Goal: Task Accomplishment & Management: Use online tool/utility

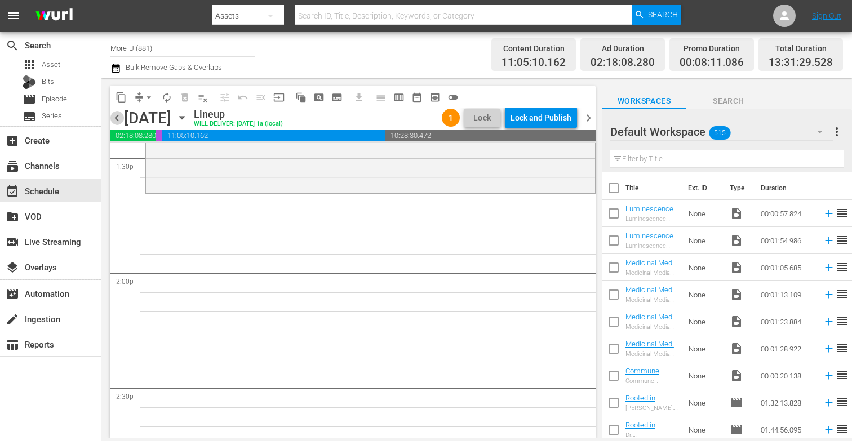
click at [116, 116] on span "chevron_left" at bounding box center [117, 118] width 14 height 14
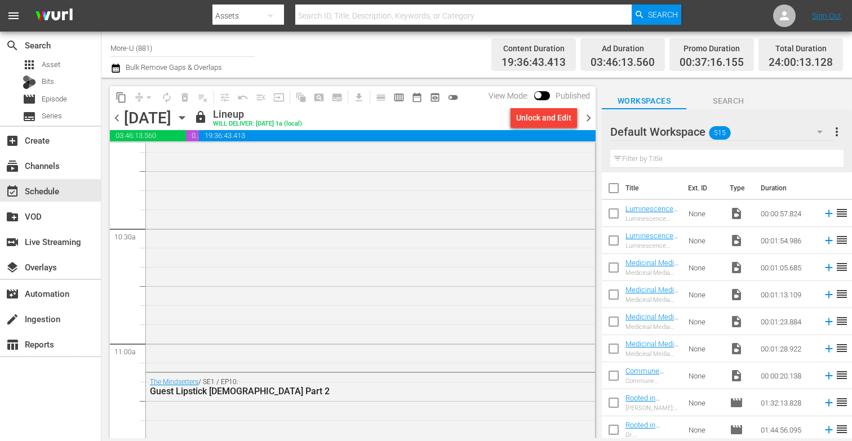
scroll to position [2284, 0]
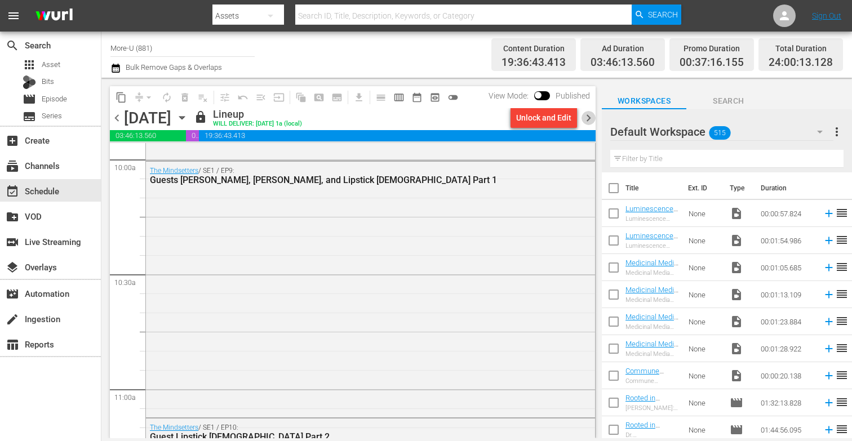
click at [590, 112] on span "chevron_right" at bounding box center [589, 118] width 14 height 14
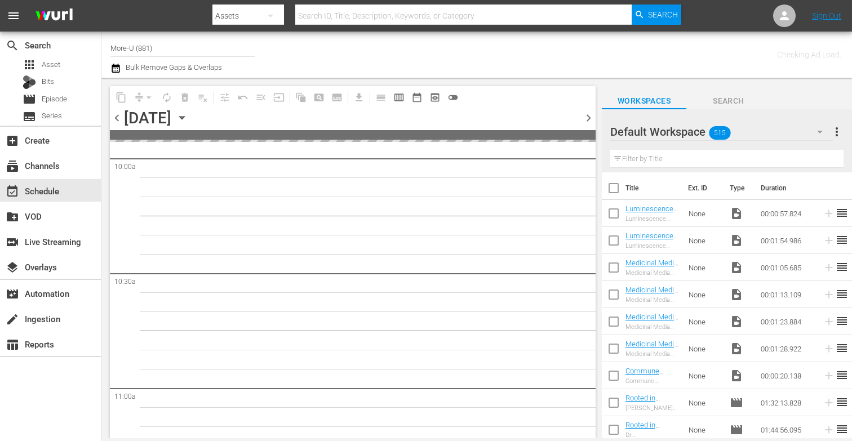
click at [657, 158] on input "text" at bounding box center [727, 159] width 233 height 18
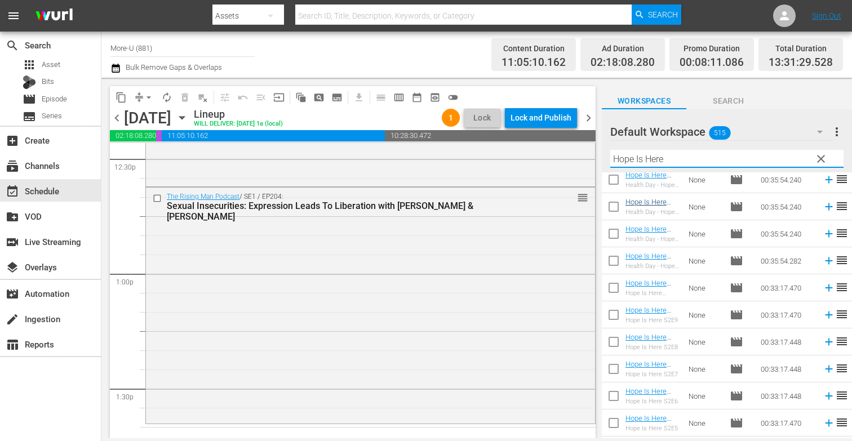
scroll to position [193, 0]
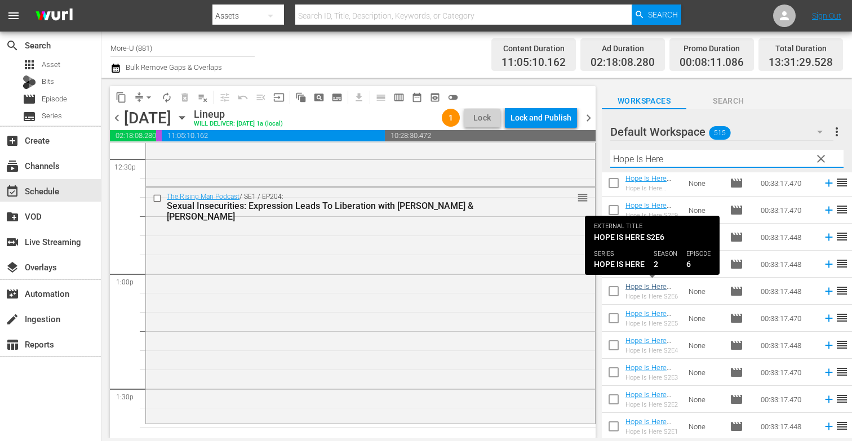
type input "Hope Is Here"
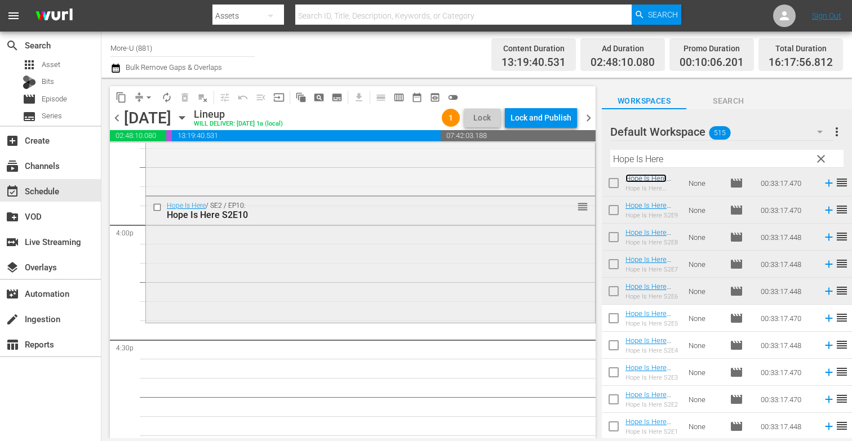
scroll to position [3615, 0]
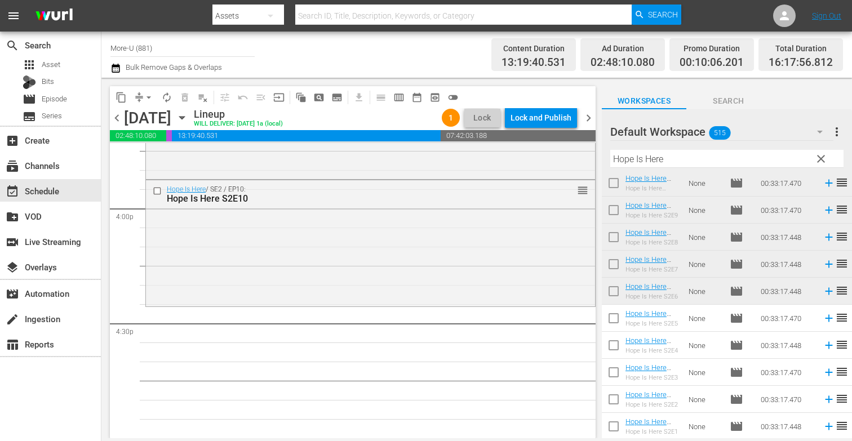
click at [676, 157] on span "clear" at bounding box center [822, 159] width 14 height 14
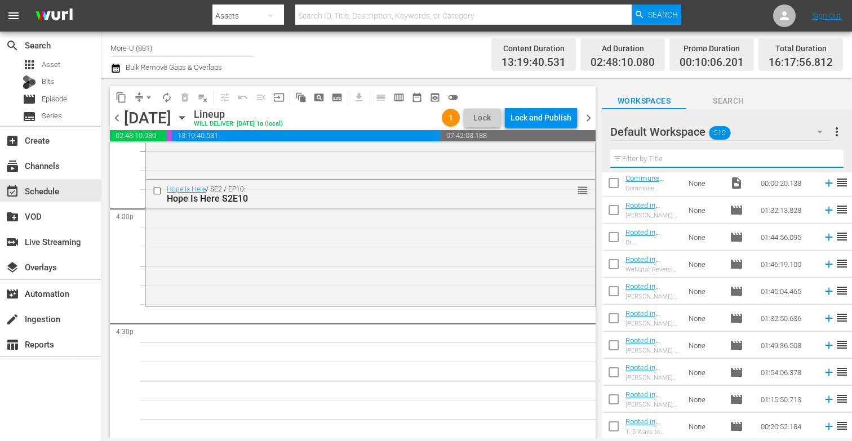
click at [676, 158] on input "text" at bounding box center [727, 159] width 233 height 18
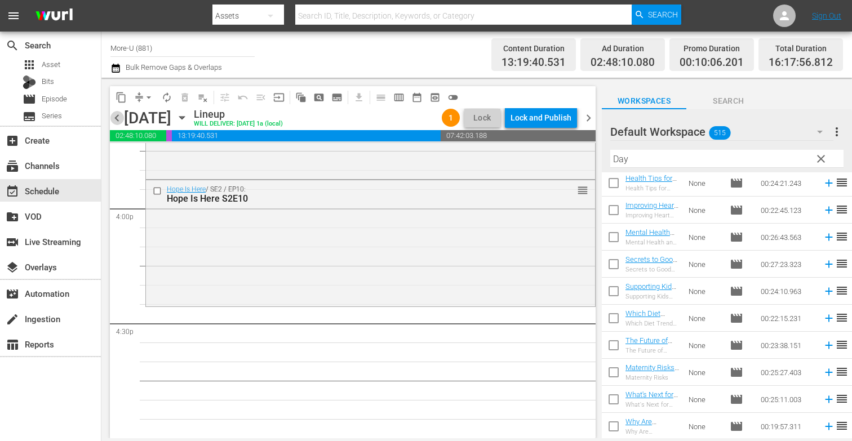
click at [121, 114] on span "chevron_left" at bounding box center [117, 118] width 14 height 14
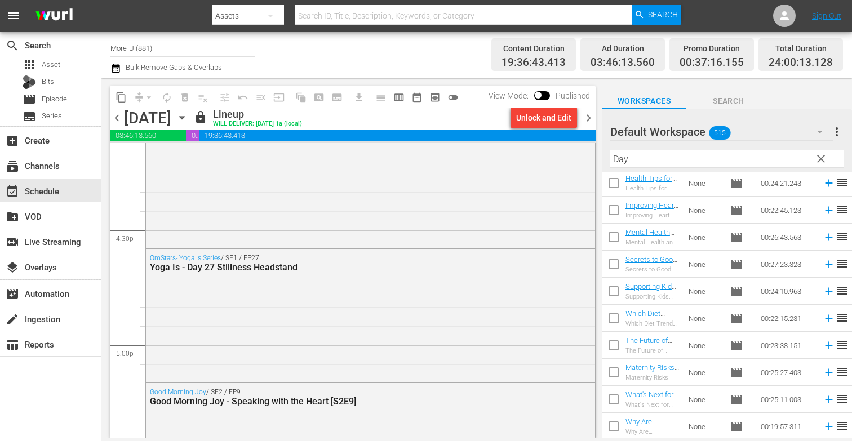
scroll to position [3723, 0]
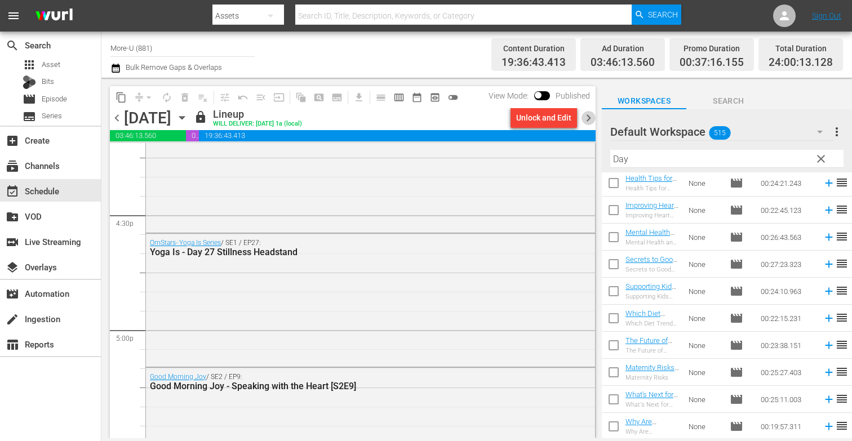
click at [589, 113] on span "chevron_right" at bounding box center [589, 118] width 14 height 14
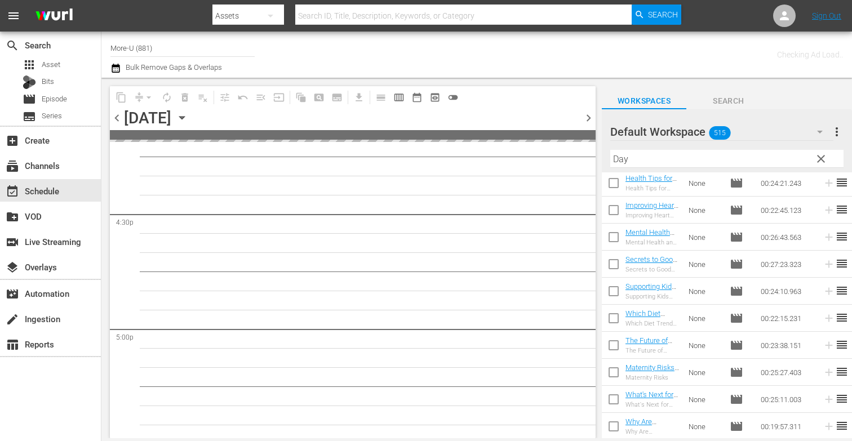
scroll to position [3972, 0]
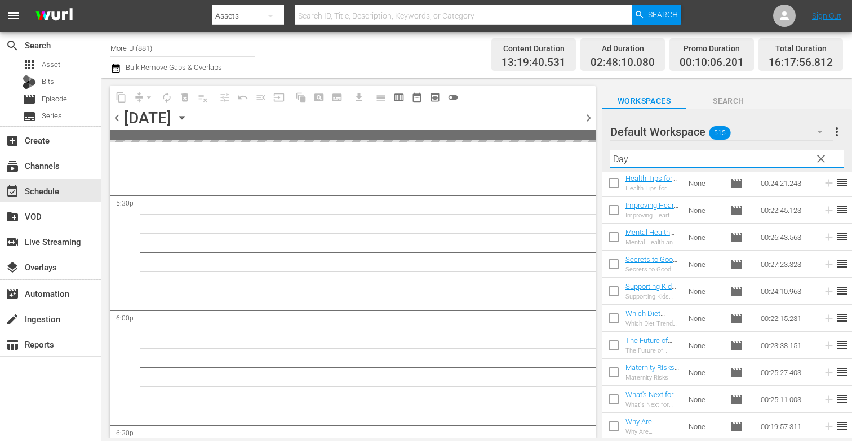
click at [663, 161] on input "Day" at bounding box center [727, 159] width 233 height 18
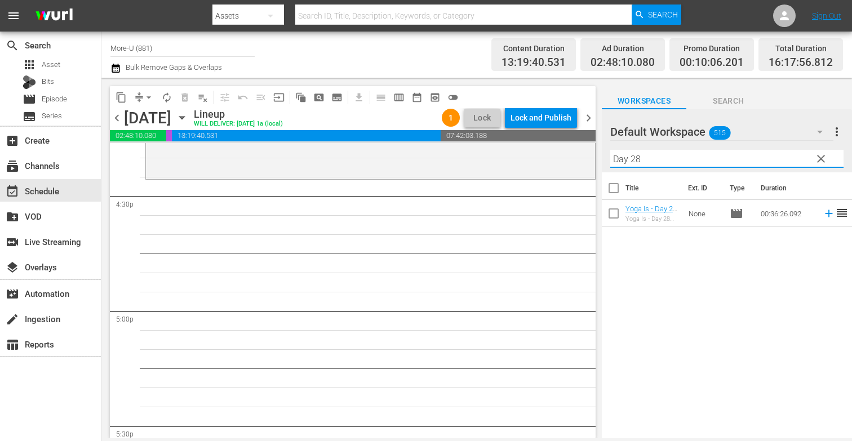
scroll to position [0, 0]
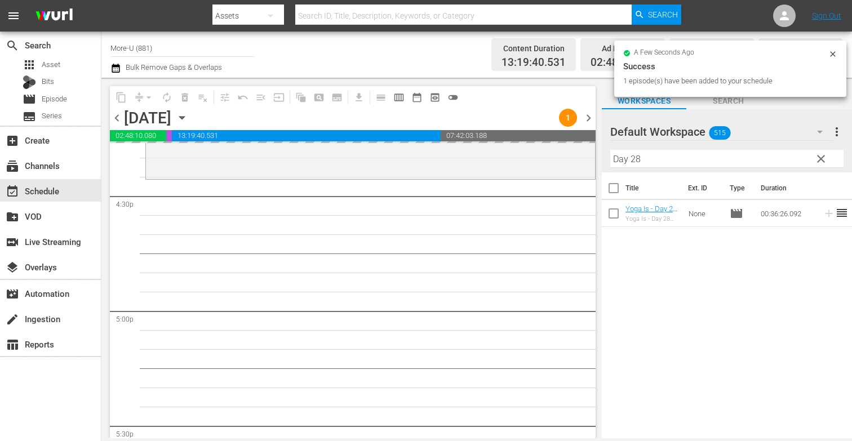
click at [661, 159] on input "Day 28" at bounding box center [727, 159] width 233 height 18
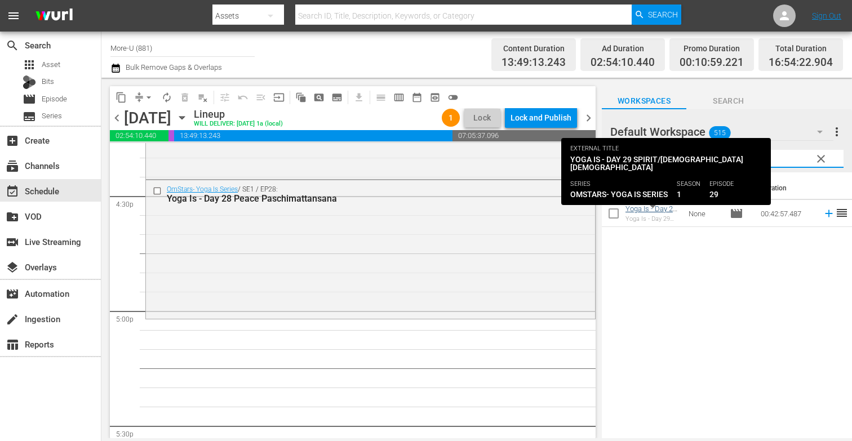
type input "Day 29"
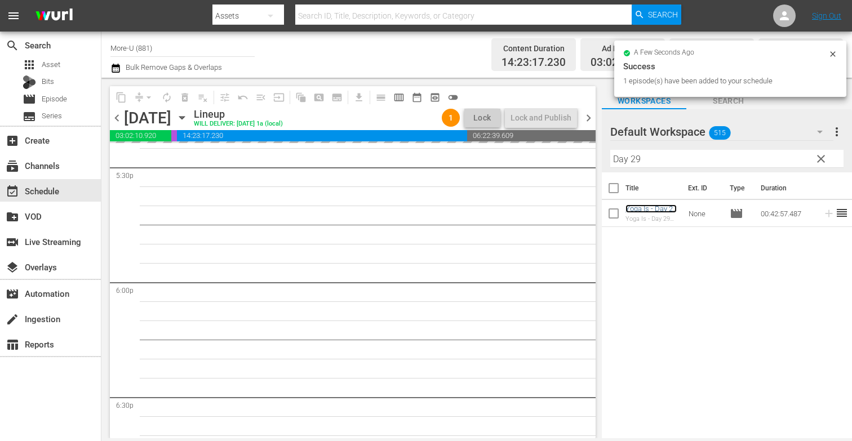
scroll to position [4001, 0]
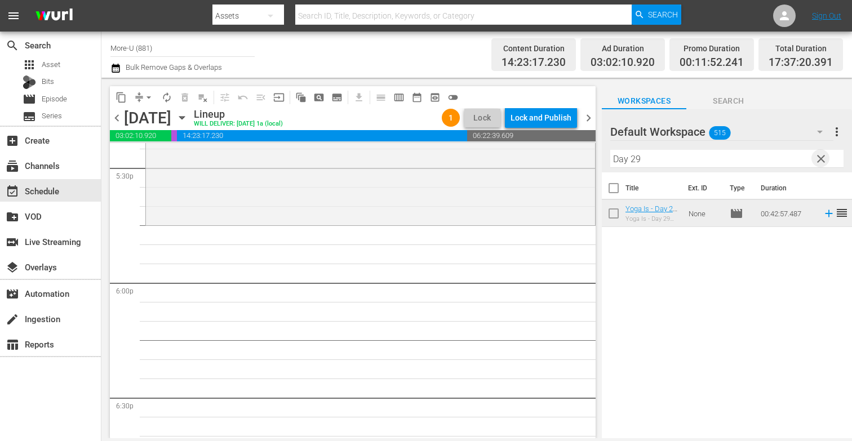
click at [676, 161] on span "clear" at bounding box center [822, 159] width 14 height 14
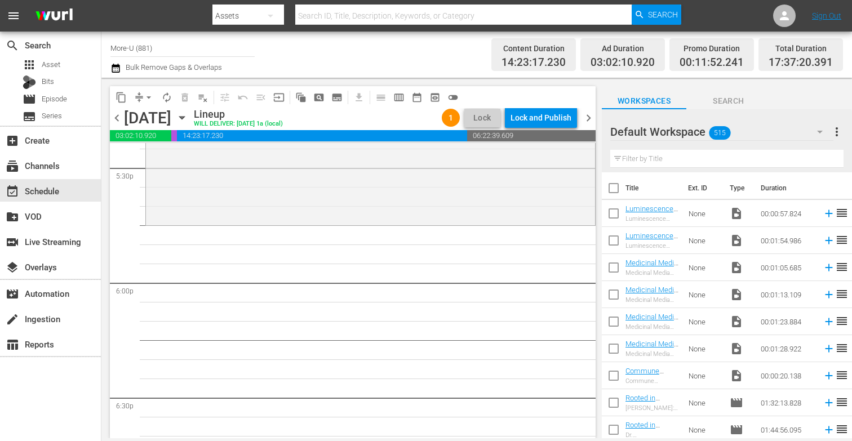
click at [116, 120] on span "chevron_left" at bounding box center [117, 118] width 14 height 14
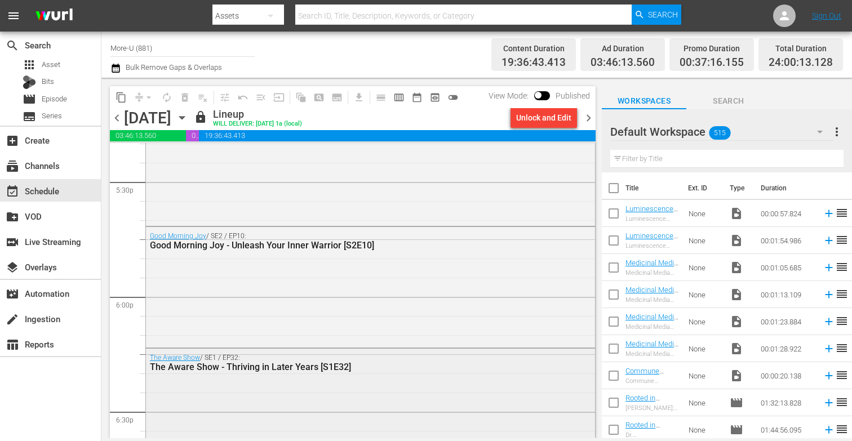
scroll to position [3987, 0]
click at [586, 116] on span "chevron_right" at bounding box center [589, 118] width 14 height 14
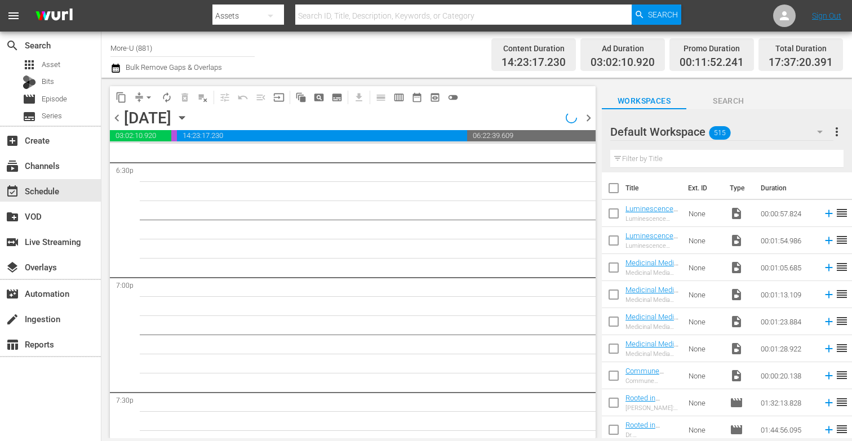
scroll to position [3987, 0]
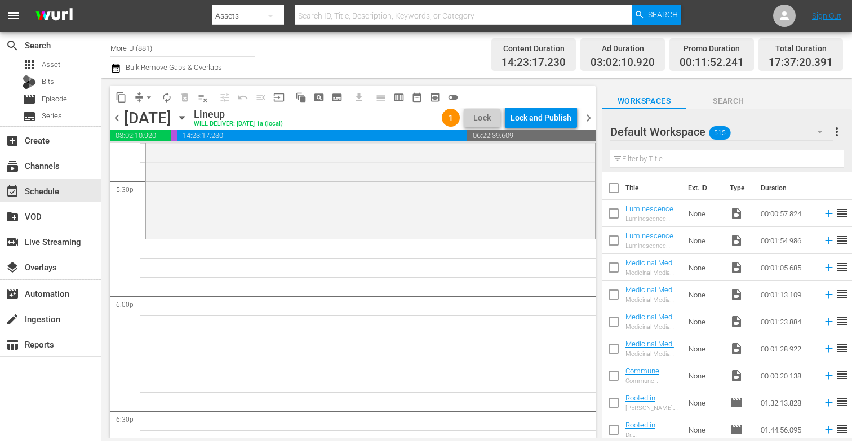
click at [117, 113] on span "chevron_left" at bounding box center [117, 118] width 14 height 14
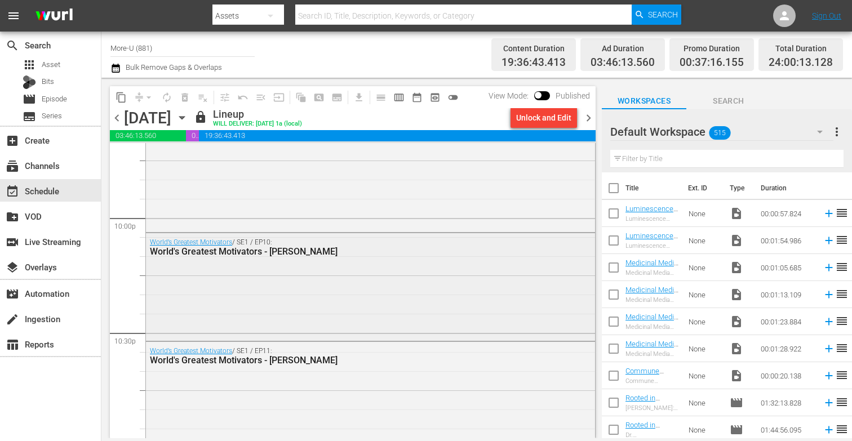
scroll to position [4890, 0]
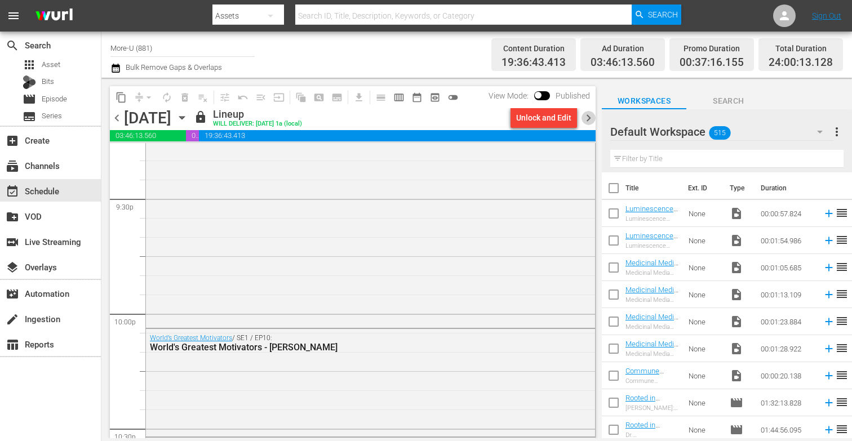
click at [589, 118] on span "chevron_right" at bounding box center [589, 118] width 14 height 14
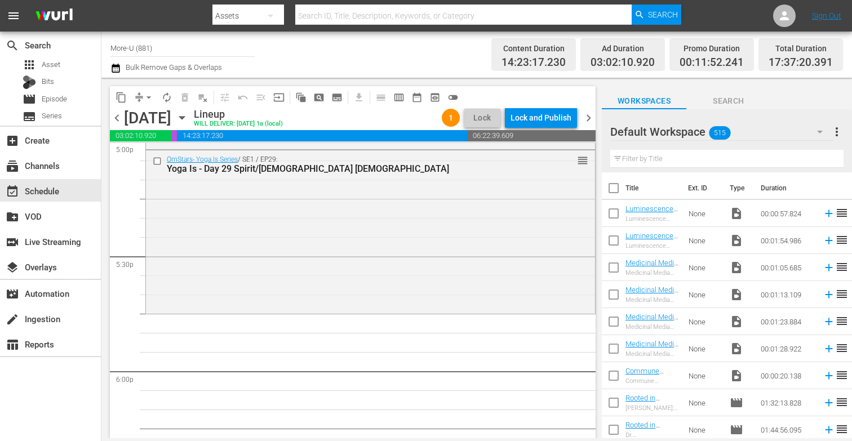
scroll to position [3917, 0]
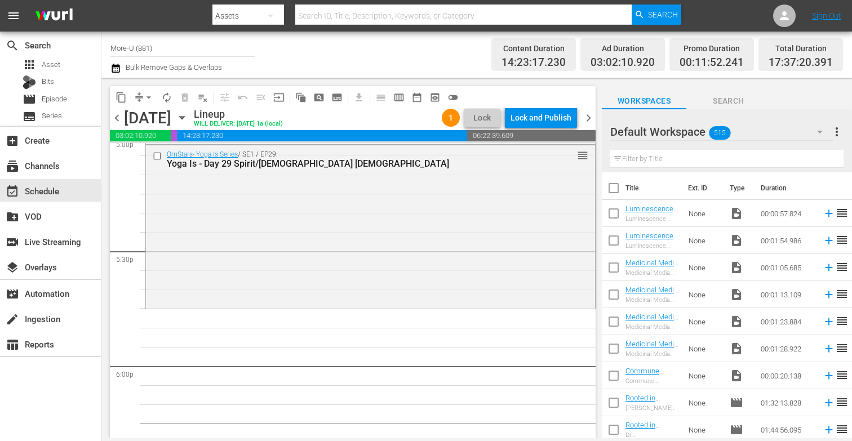
click at [634, 161] on input "text" at bounding box center [727, 159] width 233 height 18
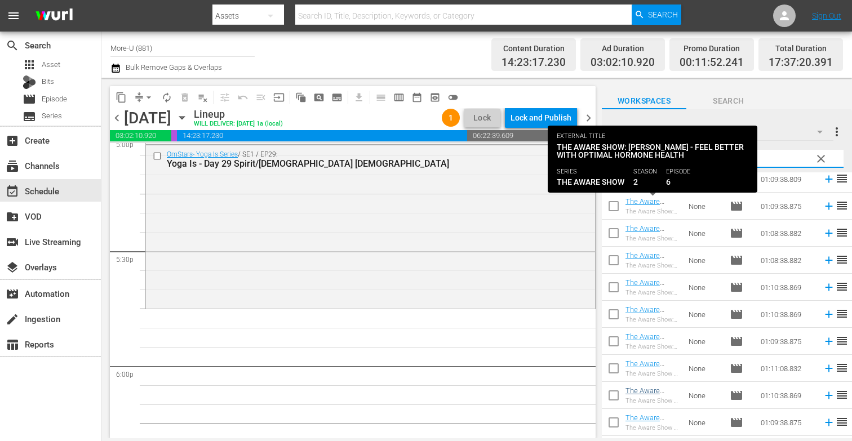
scroll to position [1601, 0]
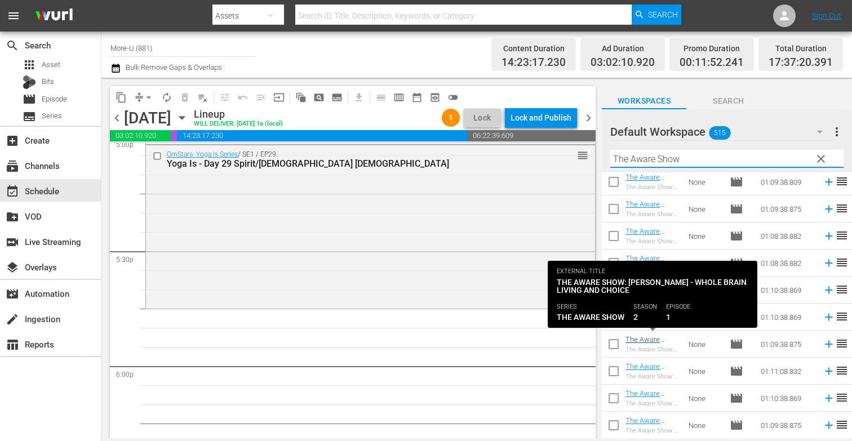
type input "The Aware Show"
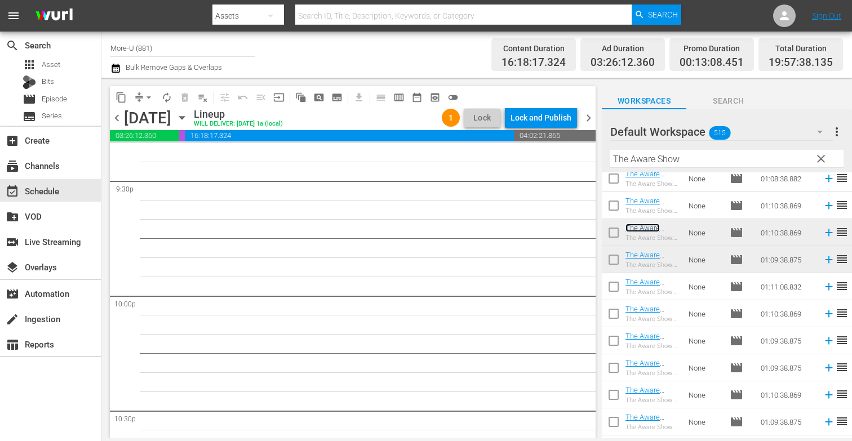
scroll to position [4908, 0]
click at [676, 157] on span "clear" at bounding box center [822, 159] width 14 height 14
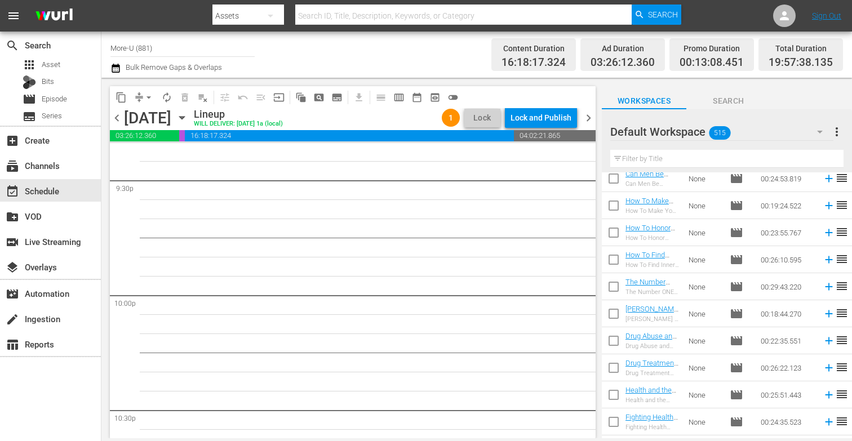
click at [676, 159] on input "text" at bounding box center [727, 159] width 233 height 18
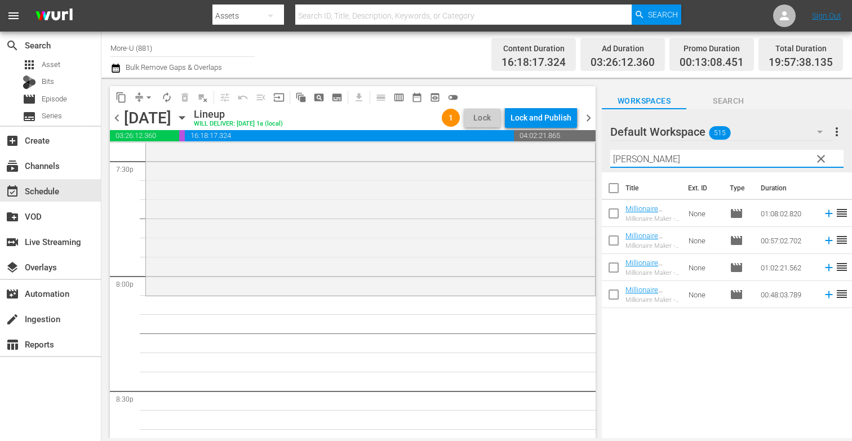
scroll to position [4473, 0]
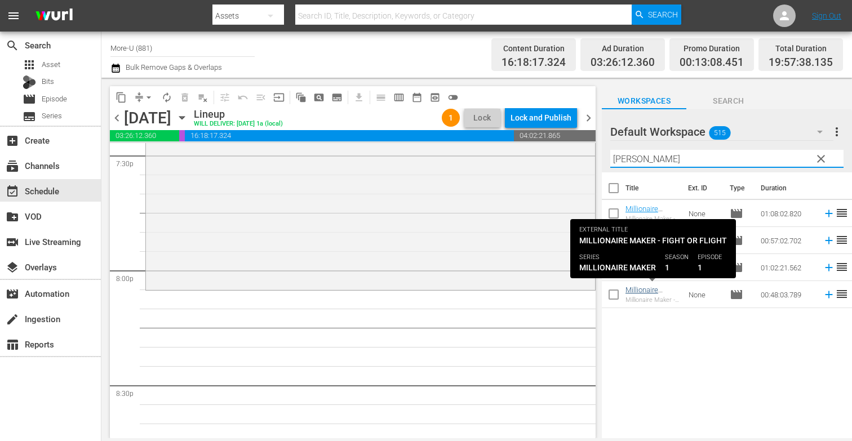
type input "Milli"
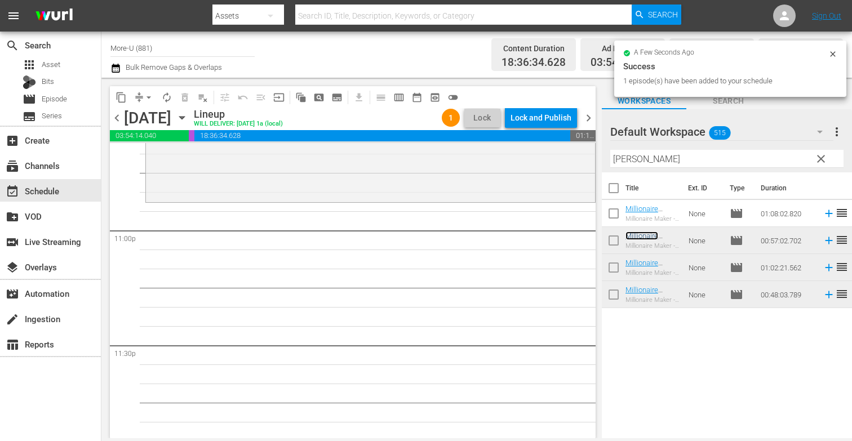
scroll to position [5225, 0]
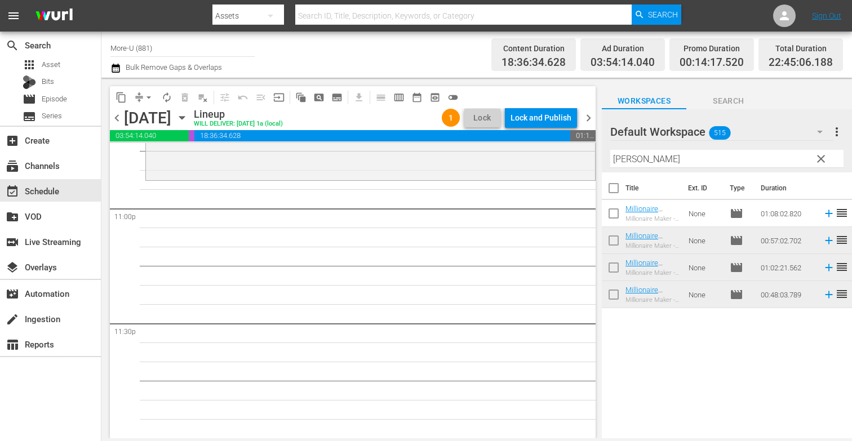
drag, startPoint x: 382, startPoint y: 212, endPoint x: 462, endPoint y: 240, distance: 84.9
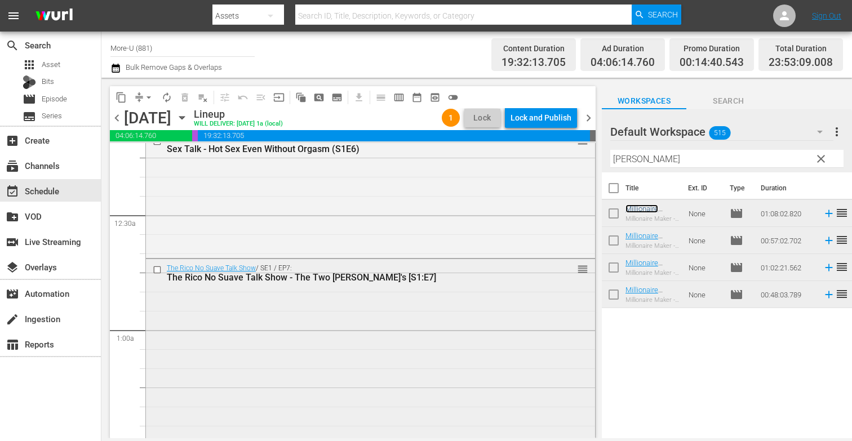
scroll to position [0, 0]
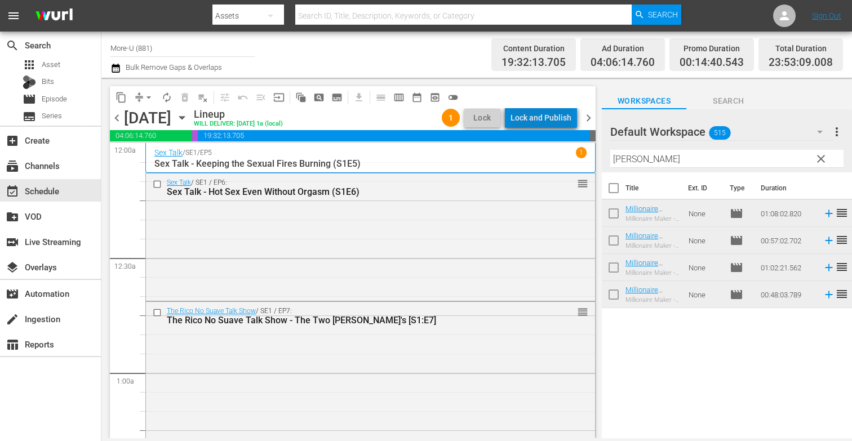
click at [553, 112] on div "Lock and Publish" at bounding box center [541, 118] width 61 height 20
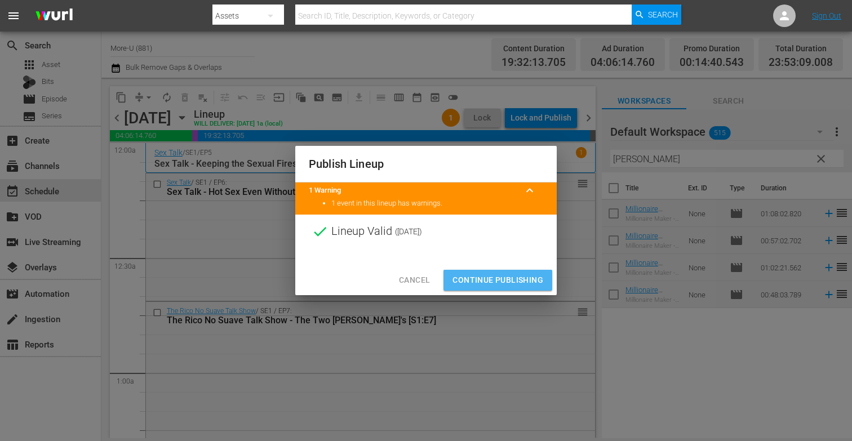
click at [533, 276] on span "Continue Publishing" at bounding box center [498, 280] width 91 height 14
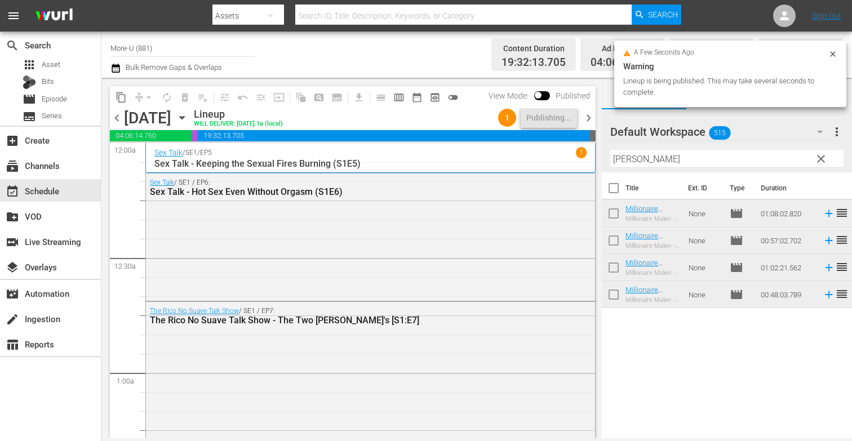
click at [582, 117] on span "chevron_right" at bounding box center [589, 118] width 14 height 14
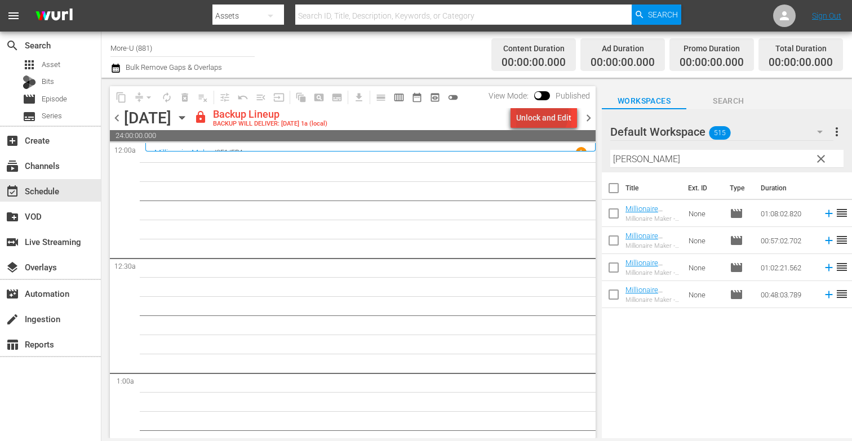
click at [538, 113] on div "Unlock and Edit" at bounding box center [543, 118] width 55 height 20
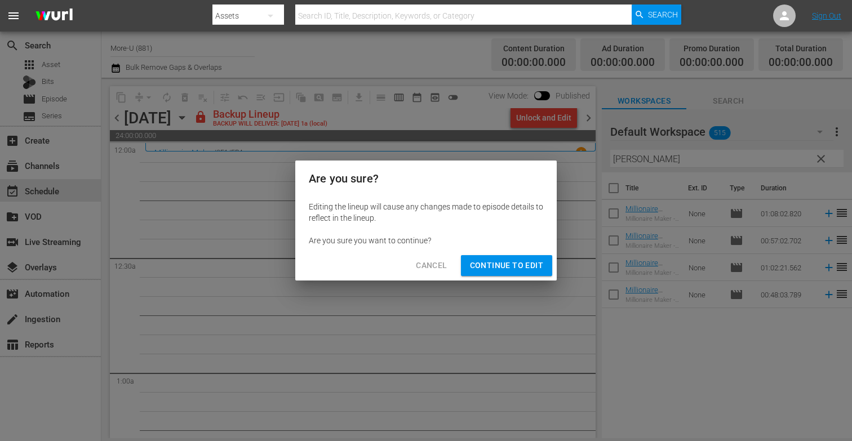
click at [525, 268] on span "Continue to Edit" at bounding box center [506, 266] width 73 height 14
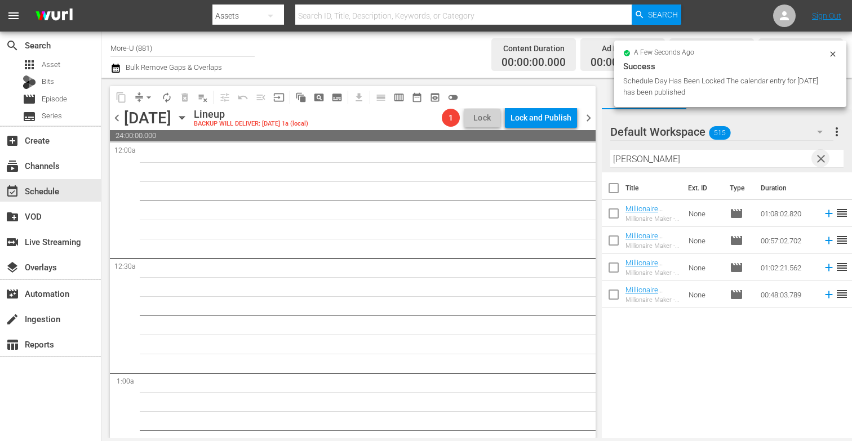
click at [676, 161] on span "clear" at bounding box center [822, 159] width 14 height 14
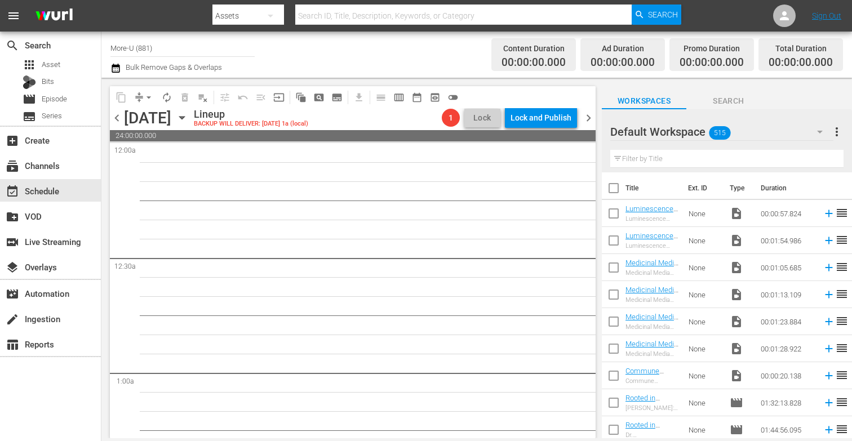
click at [676, 161] on input "text" at bounding box center [727, 159] width 233 height 18
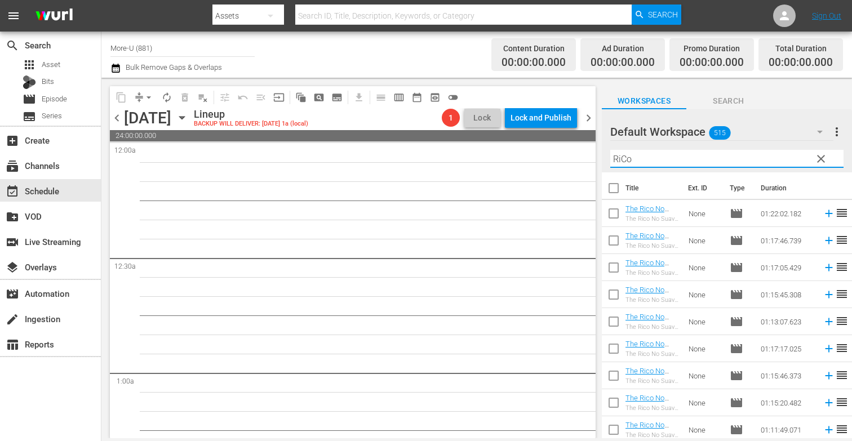
type input "RiCo"
click at [184, 117] on icon "button" at bounding box center [181, 118] width 5 height 3
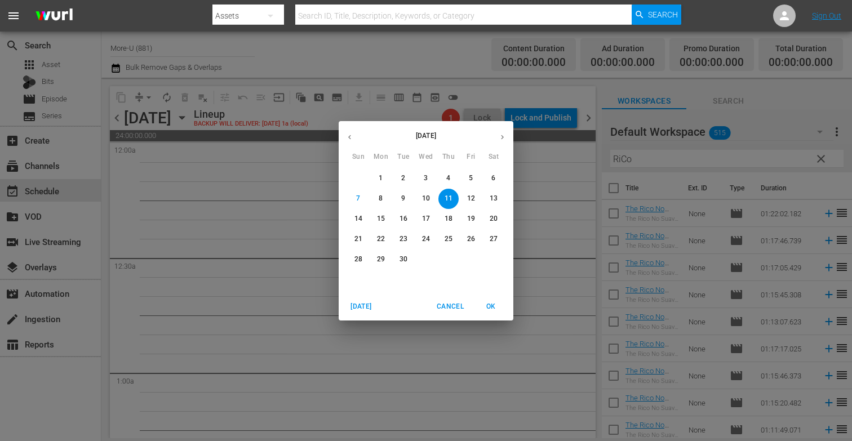
click at [421, 202] on span "10" at bounding box center [426, 199] width 20 height 10
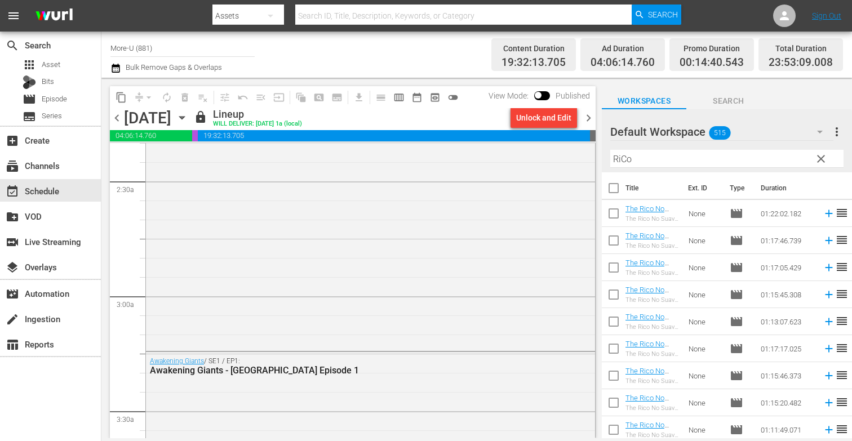
scroll to position [607, 0]
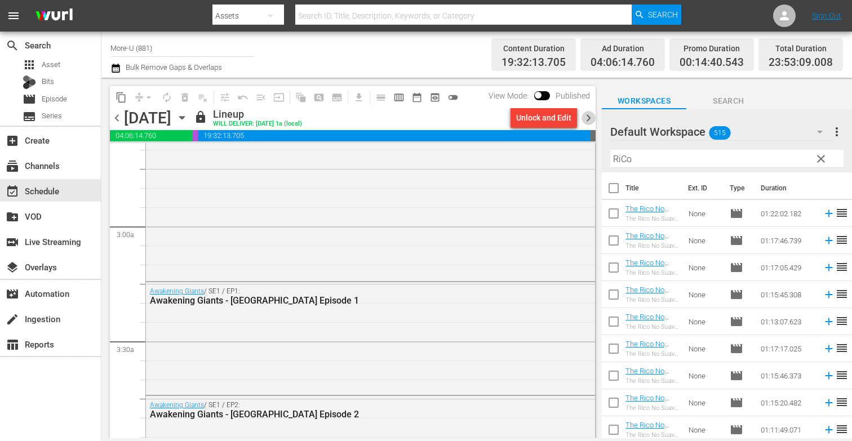
click at [593, 111] on span "chevron_right" at bounding box center [589, 118] width 14 height 14
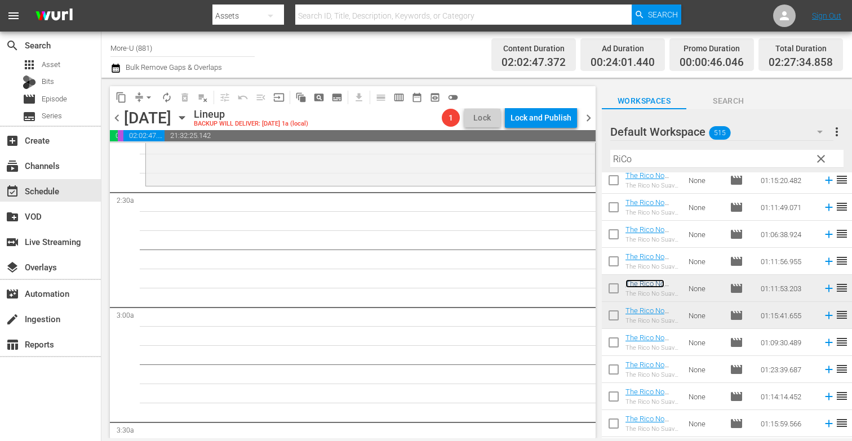
scroll to position [525, 0]
click at [676, 160] on span "clear" at bounding box center [822, 159] width 14 height 14
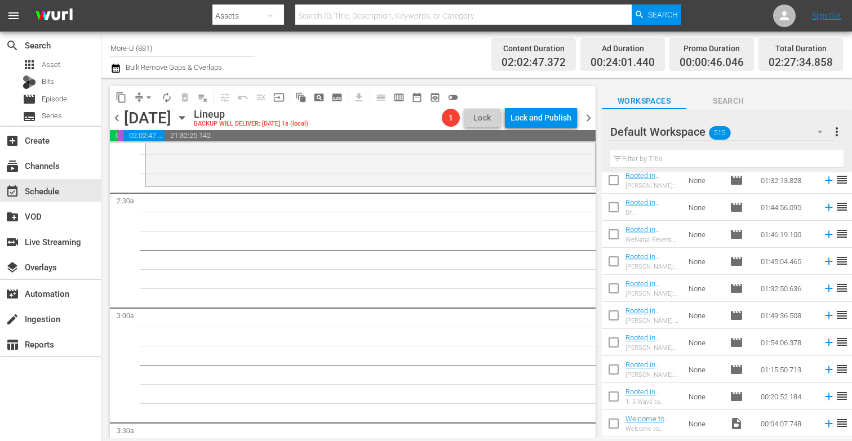
click at [676, 170] on div "Filter by Title" at bounding box center [727, 158] width 233 height 27
click at [676, 164] on input "text" at bounding box center [727, 159] width 233 height 18
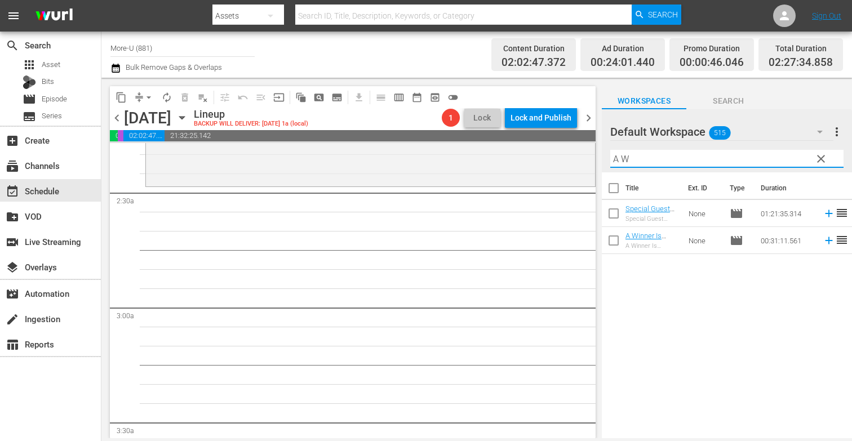
scroll to position [0, 0]
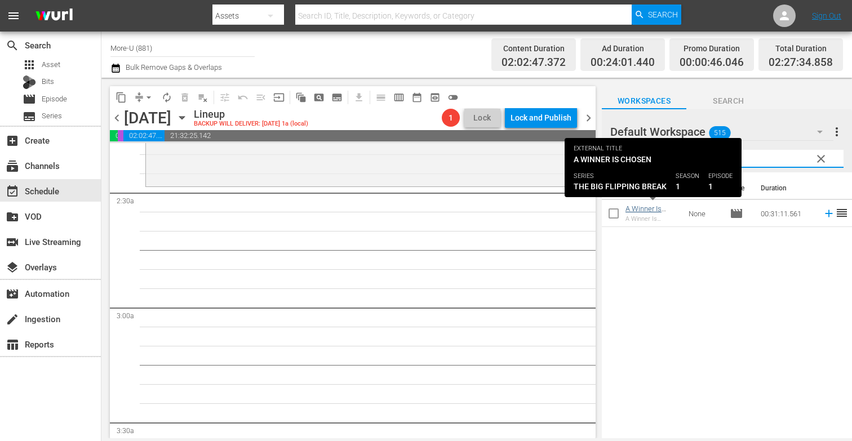
type input "A Winner"
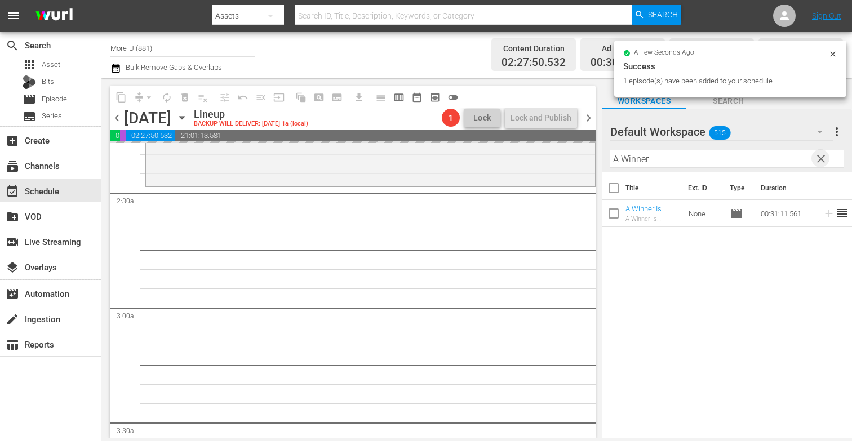
click at [676, 153] on span "clear" at bounding box center [822, 159] width 14 height 14
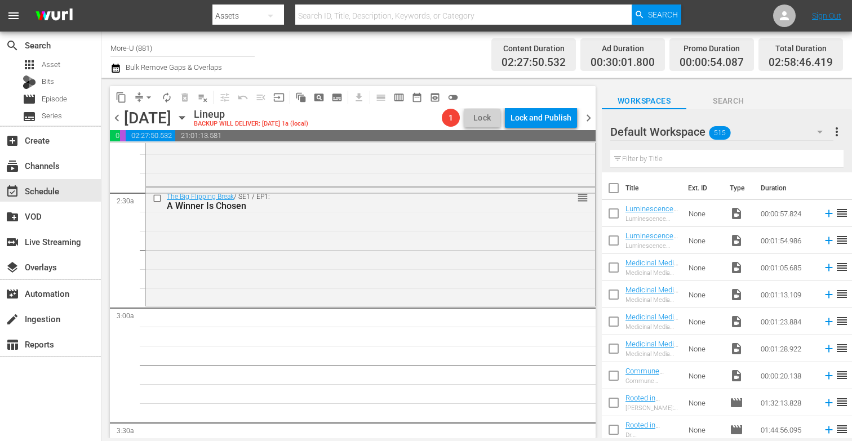
click at [627, 160] on input "text" at bounding box center [727, 159] width 233 height 18
type input "B"
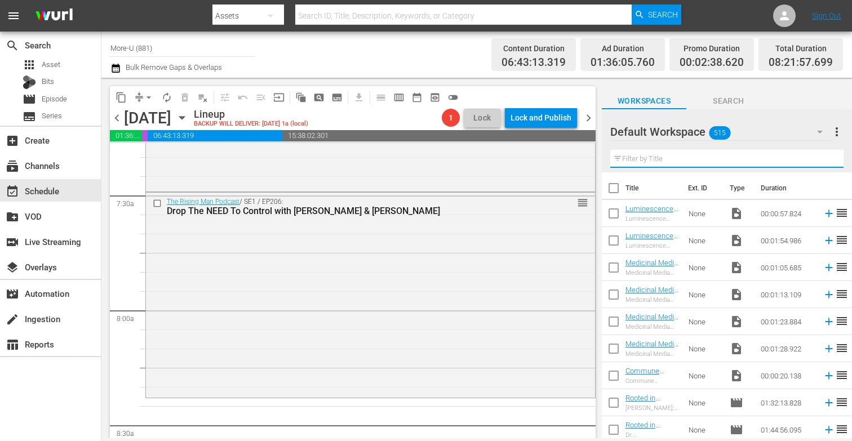
paste input "Own It When You Can’t Hold It with [PERSON_NAME] & [PERSON_NAME]"
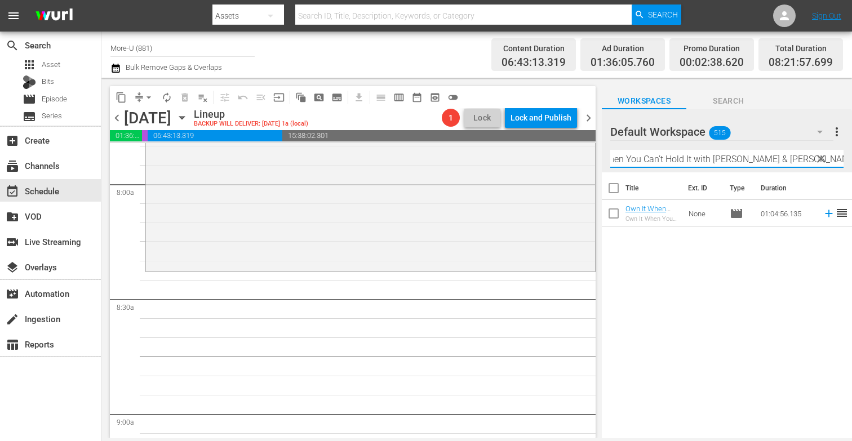
scroll to position [1806, 0]
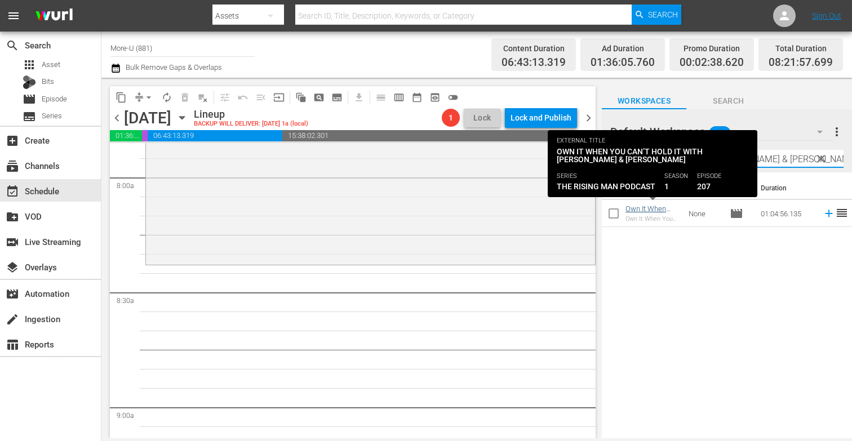
type input "Own It When You Can’t Hold It with [PERSON_NAME] & [PERSON_NAME]"
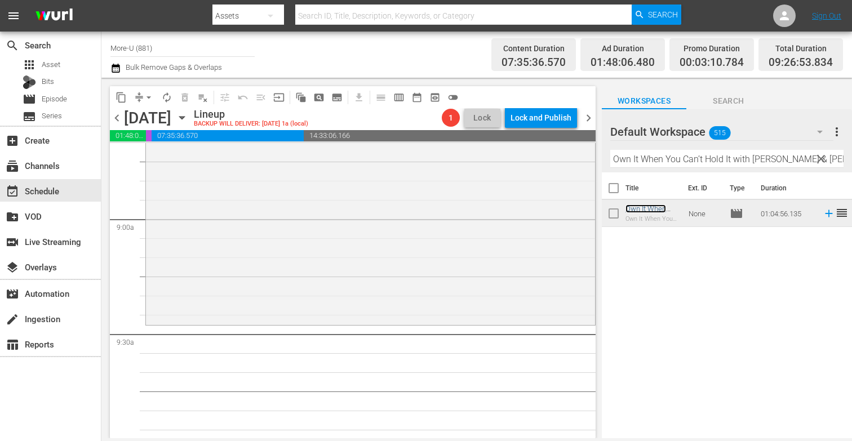
scroll to position [1985, 0]
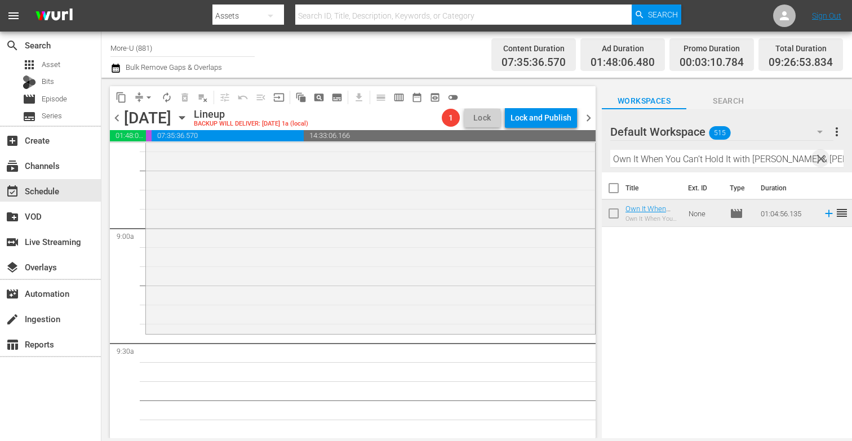
click at [826, 157] on span "clear" at bounding box center [822, 159] width 14 height 14
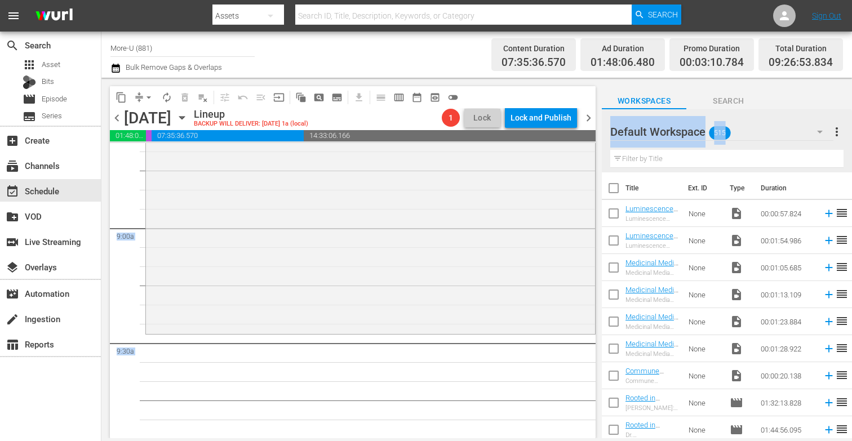
drag, startPoint x: 419, startPoint y: 131, endPoint x: 637, endPoint y: 153, distance: 218.1
click at [636, 153] on div "content_copy compress arrow_drop_down autorenew_outlined delete_forever_outline…" at bounding box center [476, 258] width 751 height 361
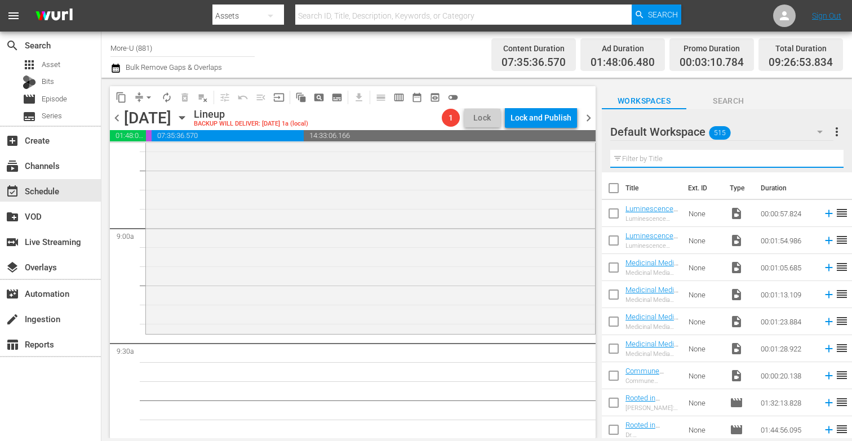
click at [694, 164] on input "text" at bounding box center [727, 159] width 233 height 18
paste input "Flow With The Earth’s Regenerative Cycles with [PERSON_NAME] & [PERSON_NAME]"
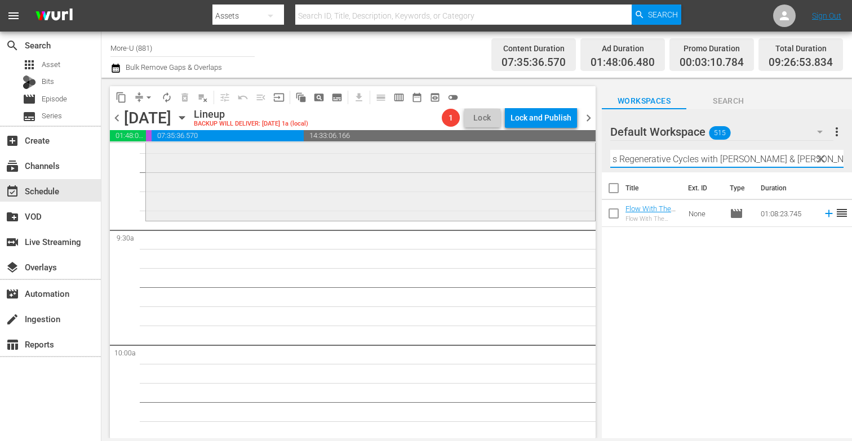
scroll to position [2112, 0]
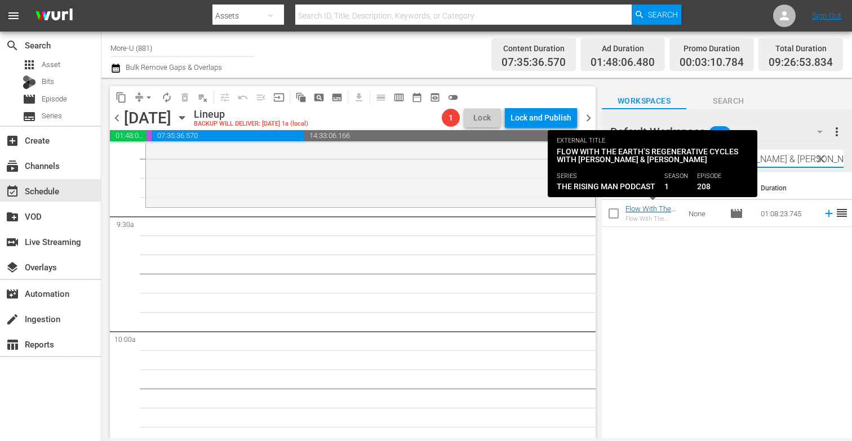
type input "Flow With The Earth’s Regenerative Cycles with [PERSON_NAME] & [PERSON_NAME]"
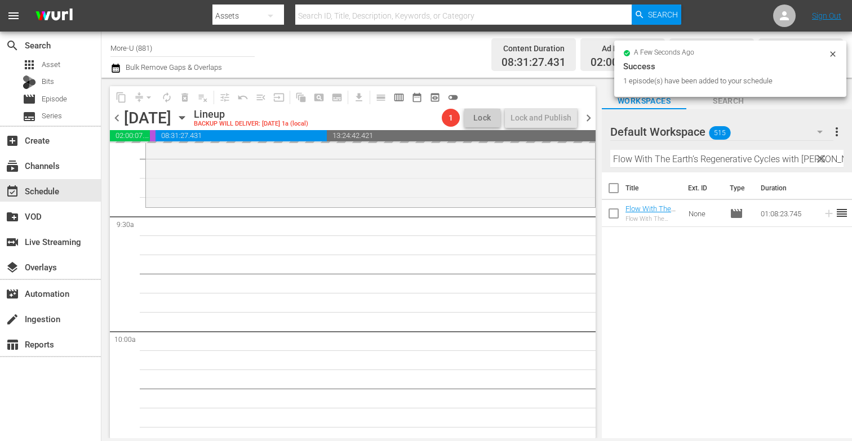
drag, startPoint x: 648, startPoint y: 205, endPoint x: 103, endPoint y: 1, distance: 581.6
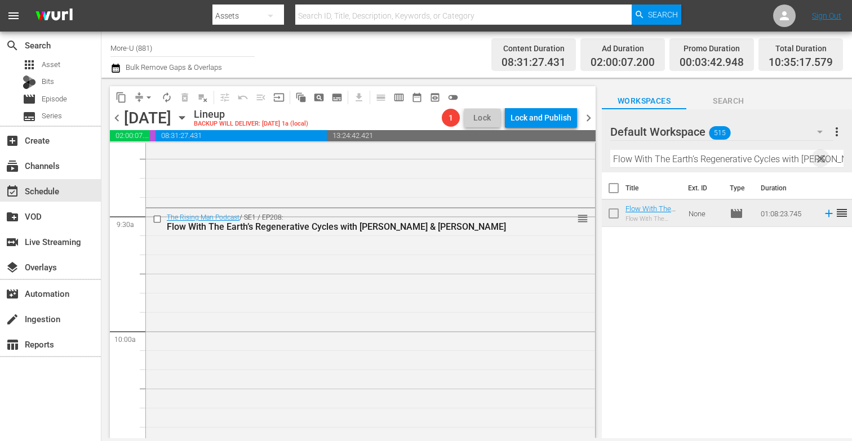
click at [824, 159] on span "clear" at bounding box center [822, 159] width 14 height 14
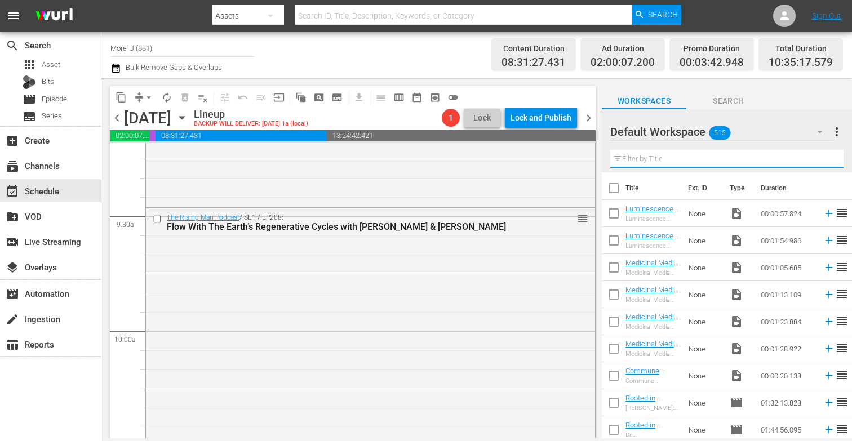
click at [744, 158] on input "text" at bounding box center [727, 159] width 233 height 18
paste input "To Live Is To Risk with [PERSON_NAME] & [PERSON_NAME]"
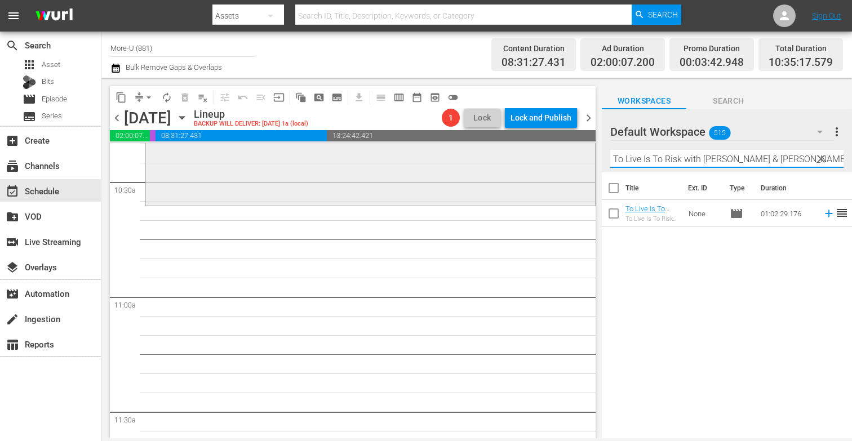
scroll to position [2358, 0]
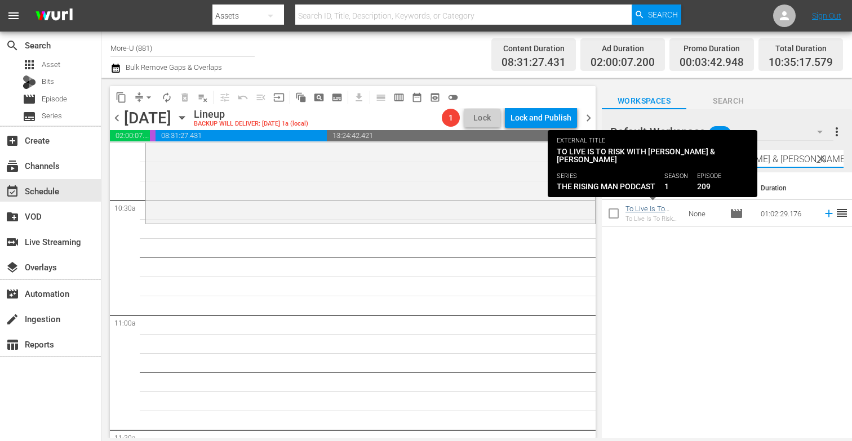
type input "To Live Is To Risk with [PERSON_NAME] & [PERSON_NAME]"
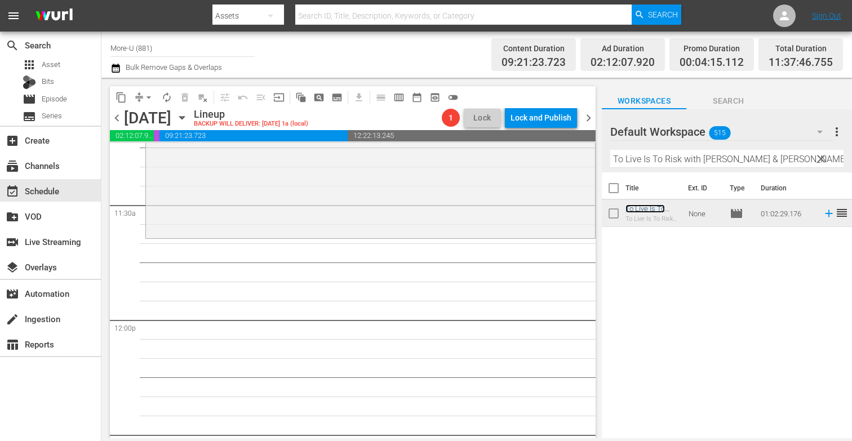
scroll to position [2593, 0]
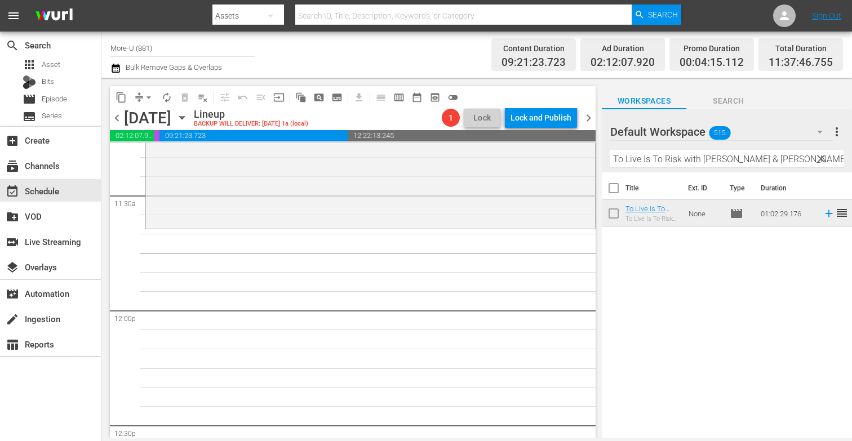
click at [819, 154] on span "clear" at bounding box center [822, 159] width 14 height 14
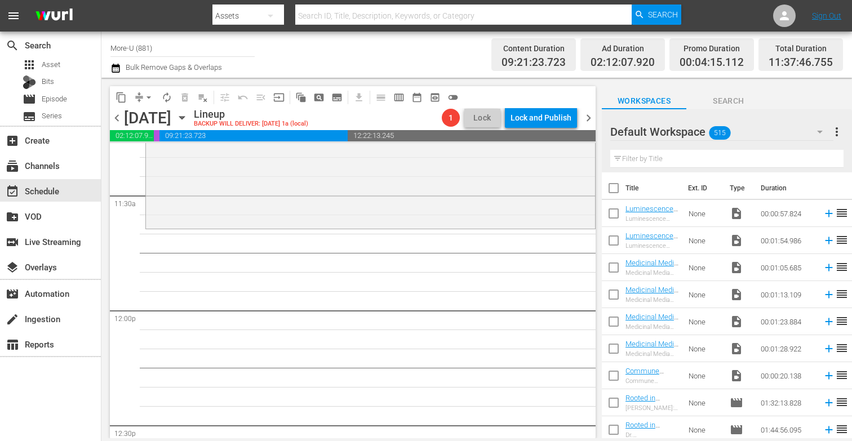
click at [677, 162] on input "text" at bounding box center [727, 159] width 233 height 18
paste input "Honoring Indigenous Heart Medicine with [PERSON_NAME] & [PERSON_NAME]"
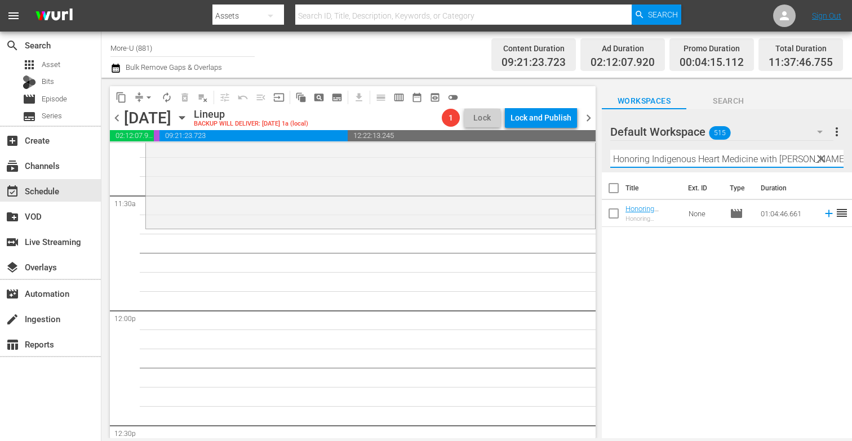
scroll to position [0, 74]
type input "Honoring Indigenous Heart Medicine with [PERSON_NAME] & [PERSON_NAME]"
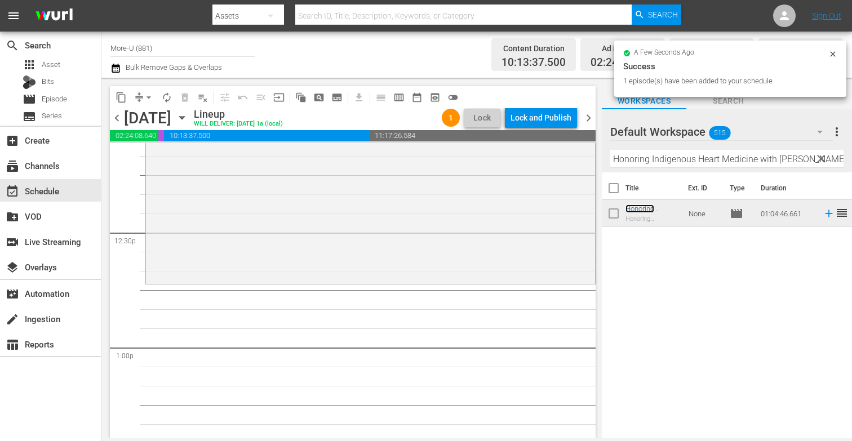
scroll to position [2787, 0]
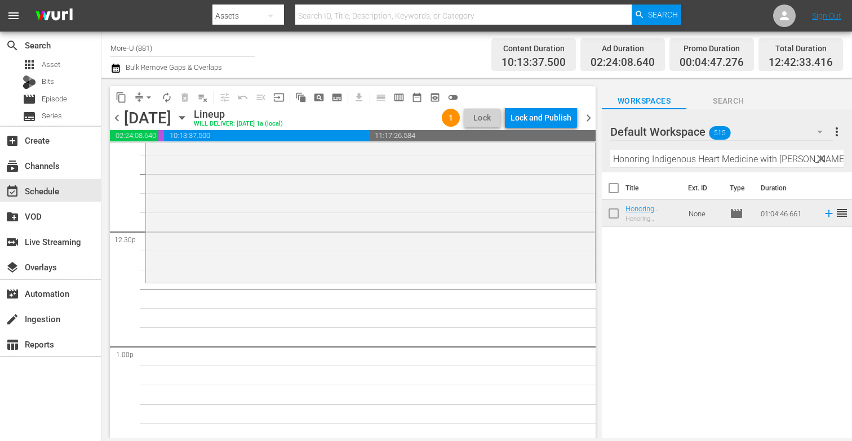
drag, startPoint x: 640, startPoint y: 211, endPoint x: 237, endPoint y: 11, distance: 449.3
click at [821, 160] on span "clear" at bounding box center [822, 159] width 14 height 14
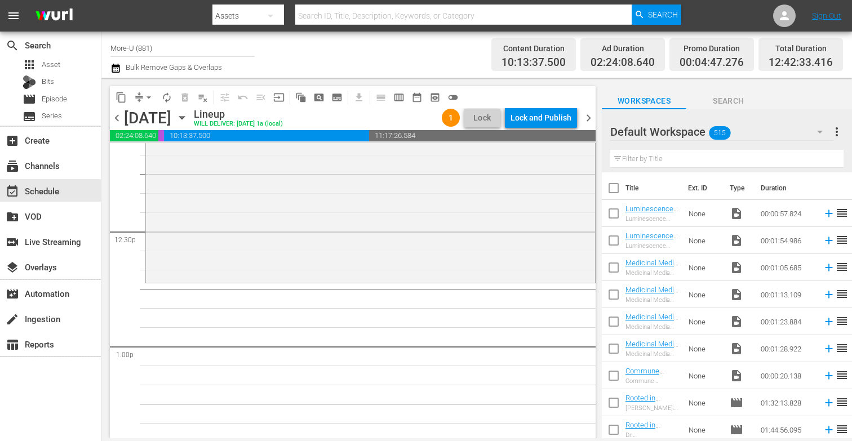
click at [641, 157] on input "text" at bounding box center [727, 159] width 233 height 18
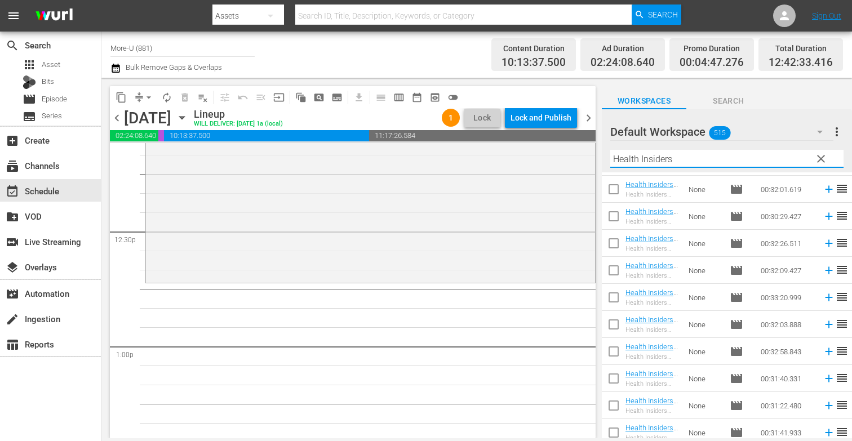
scroll to position [1384, 0]
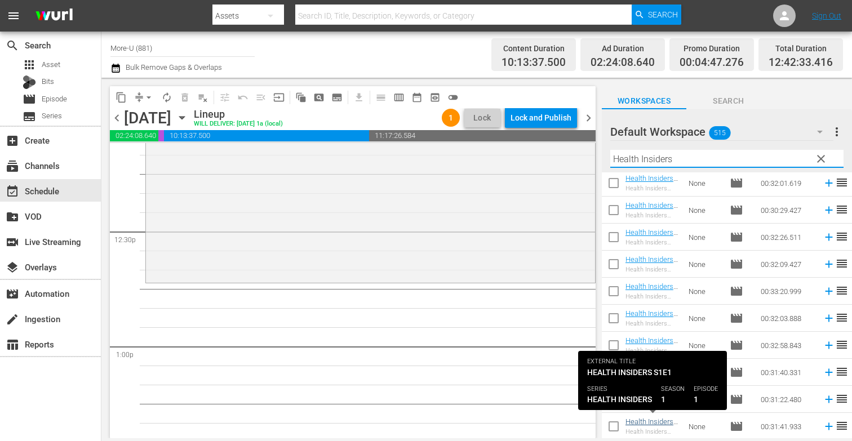
type input "Health Insiders"
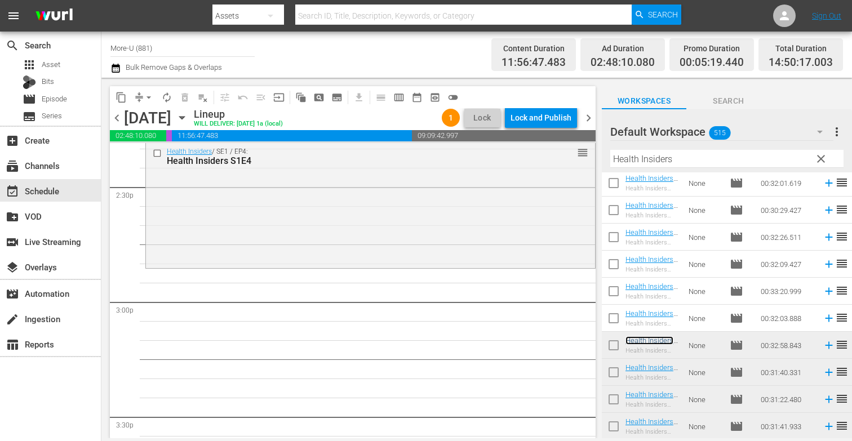
scroll to position [3294, 0]
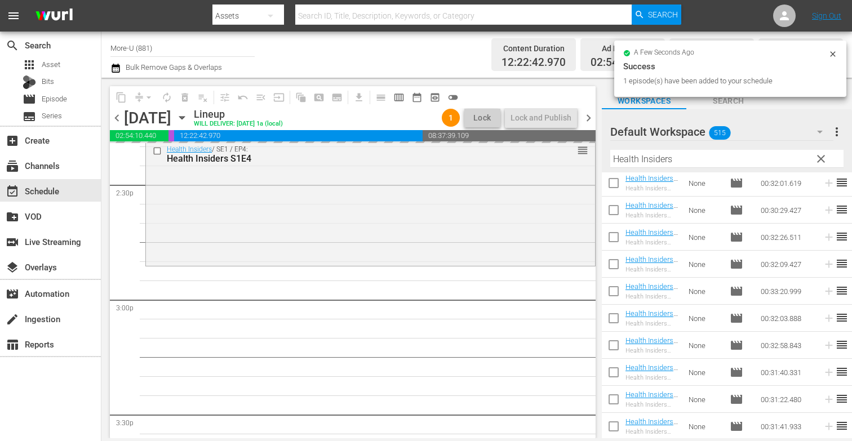
click at [825, 160] on span "clear" at bounding box center [822, 159] width 14 height 14
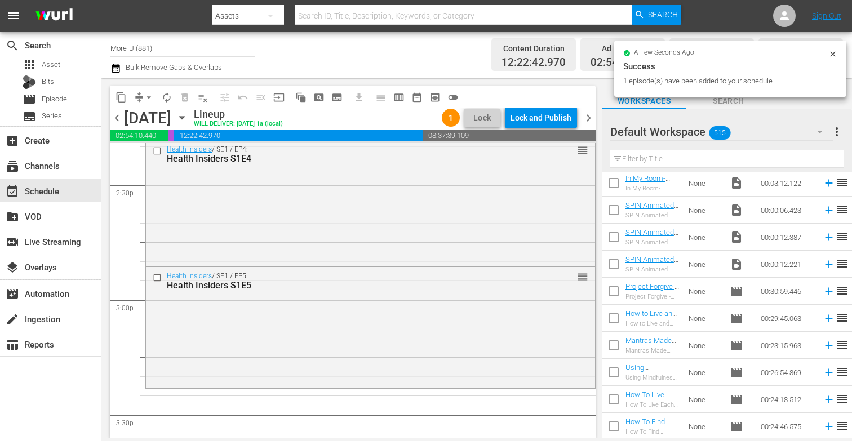
click at [690, 162] on input "text" at bounding box center [727, 159] width 233 height 18
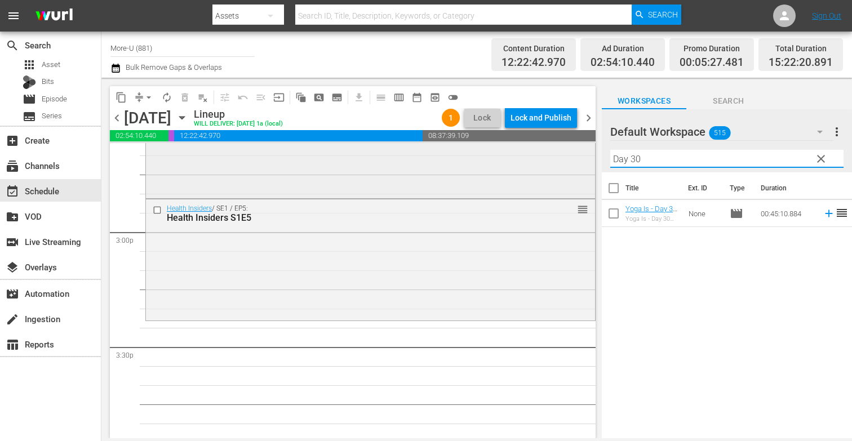
scroll to position [3367, 0]
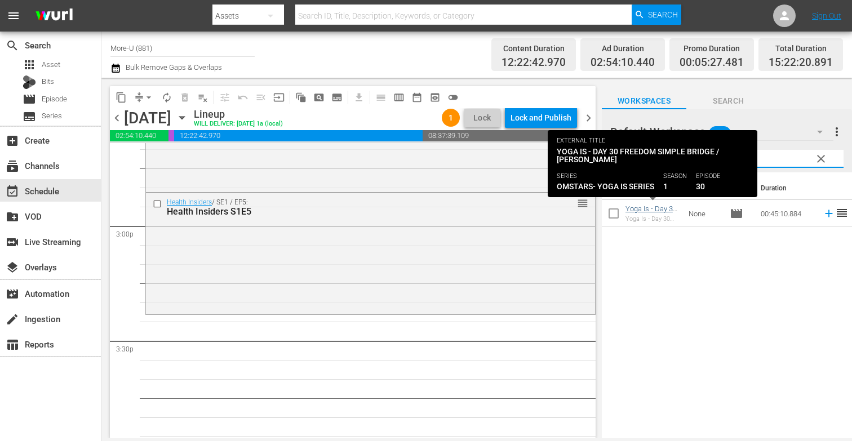
type input "Day 30"
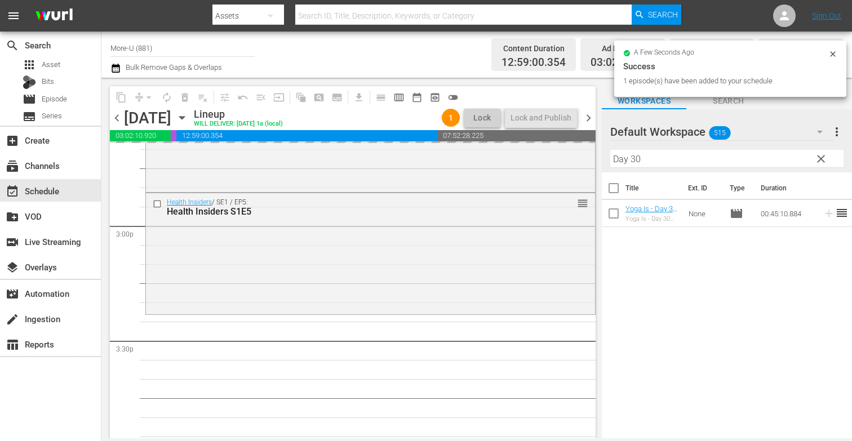
click at [820, 156] on span "clear" at bounding box center [822, 159] width 14 height 14
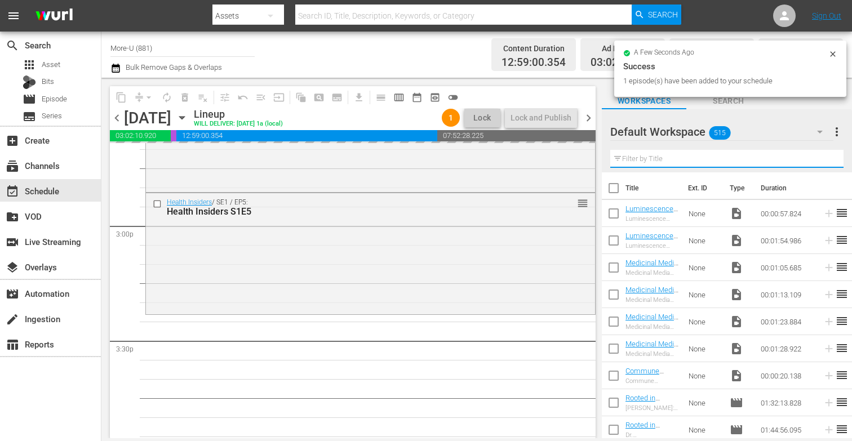
click at [685, 157] on input "text" at bounding box center [727, 159] width 233 height 18
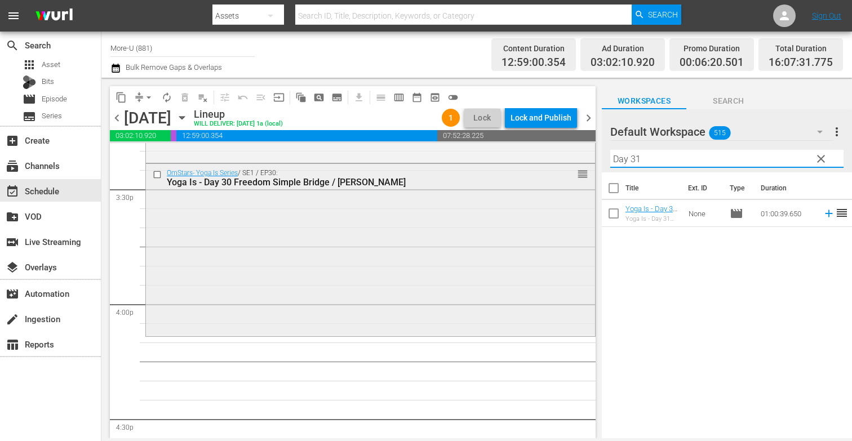
scroll to position [3522, 0]
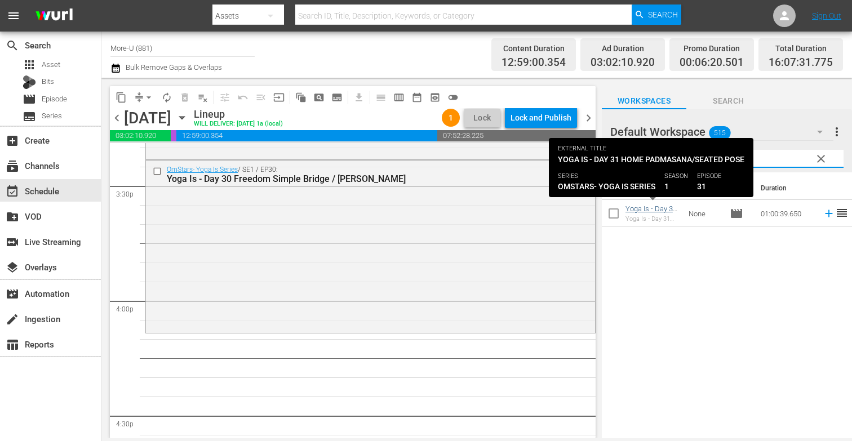
type input "Day 31"
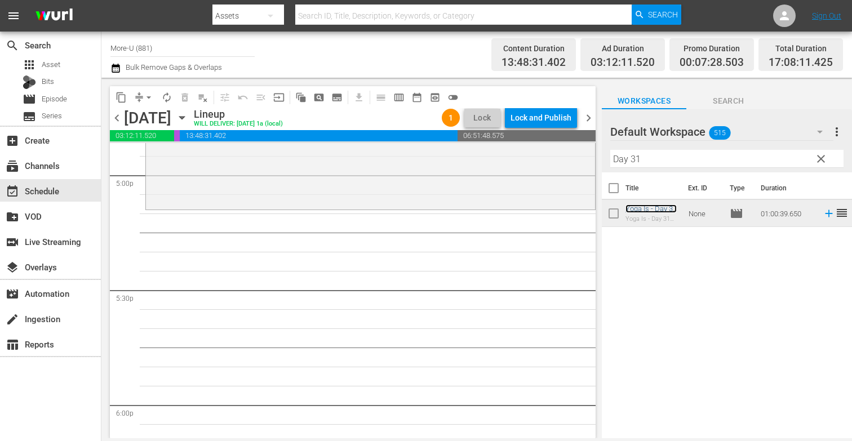
scroll to position [3868, 0]
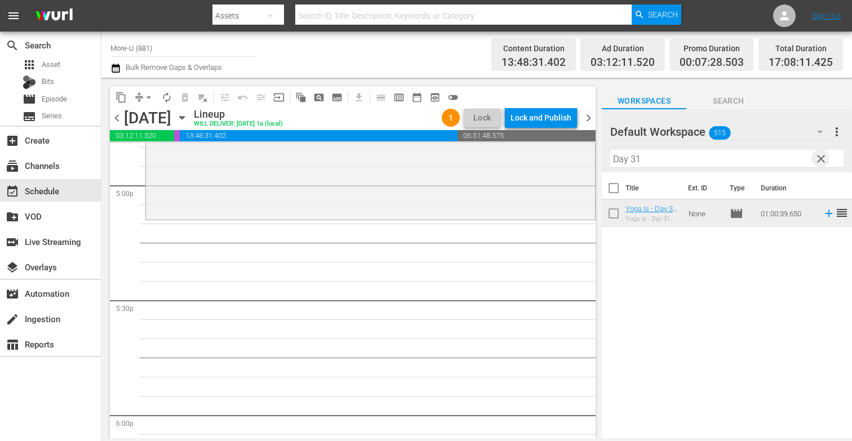
click at [821, 153] on span "clear" at bounding box center [822, 159] width 14 height 14
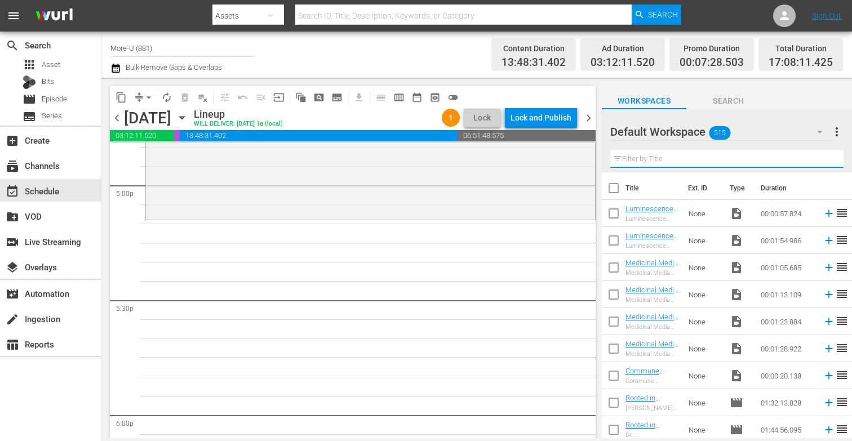
click at [718, 162] on input "text" at bounding box center [727, 159] width 233 height 18
type input "Good Morning Joy"
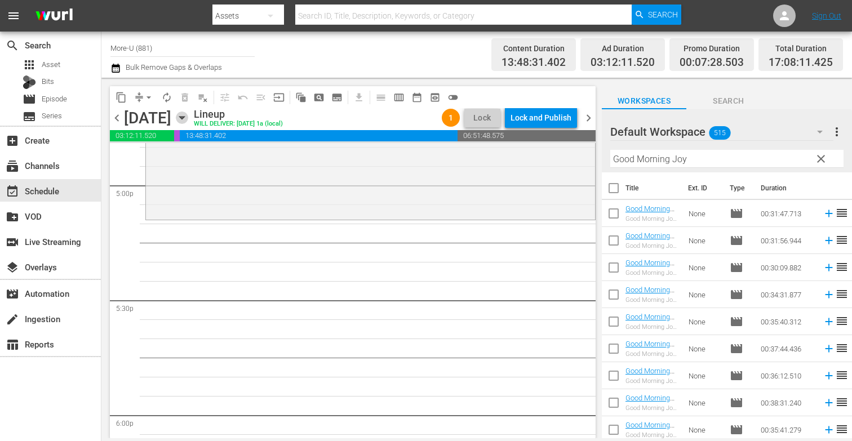
click at [188, 114] on icon "button" at bounding box center [182, 118] width 12 height 12
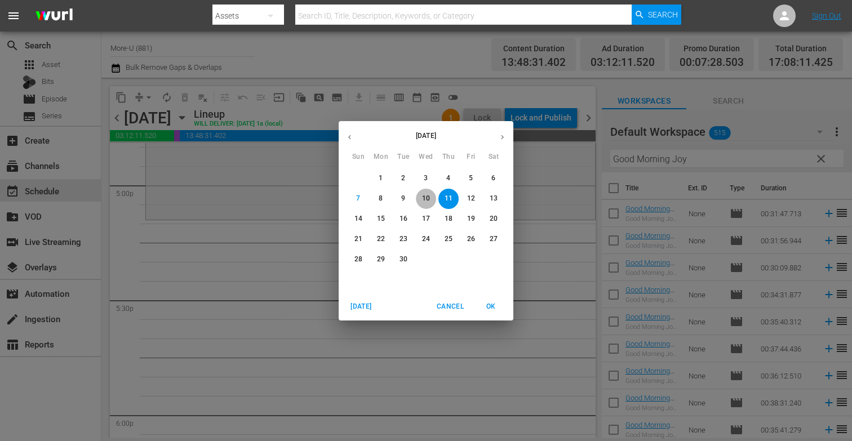
click at [428, 195] on p "10" at bounding box center [426, 199] width 8 height 10
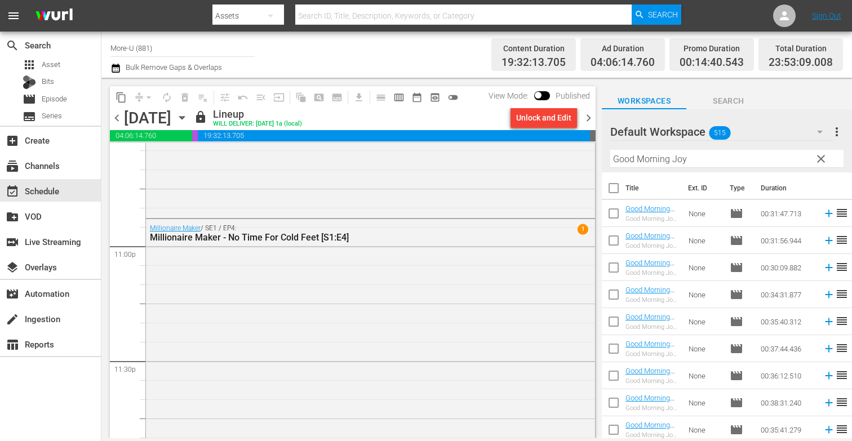
scroll to position [5228, 0]
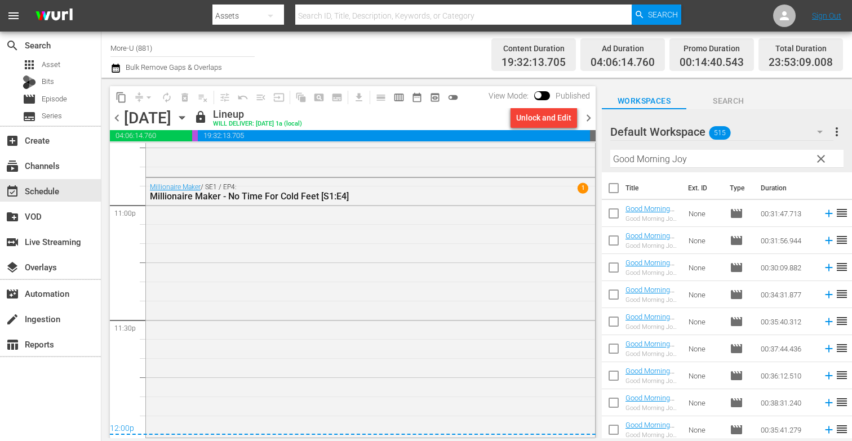
click at [120, 121] on span "chevron_left" at bounding box center [117, 118] width 14 height 14
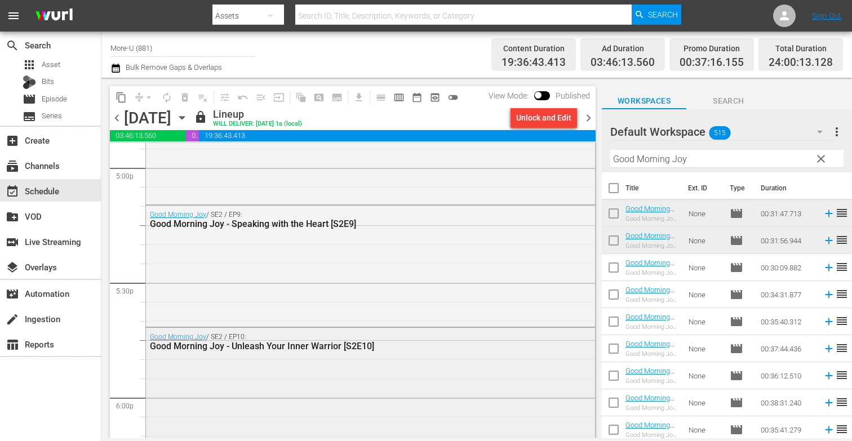
scroll to position [3896, 0]
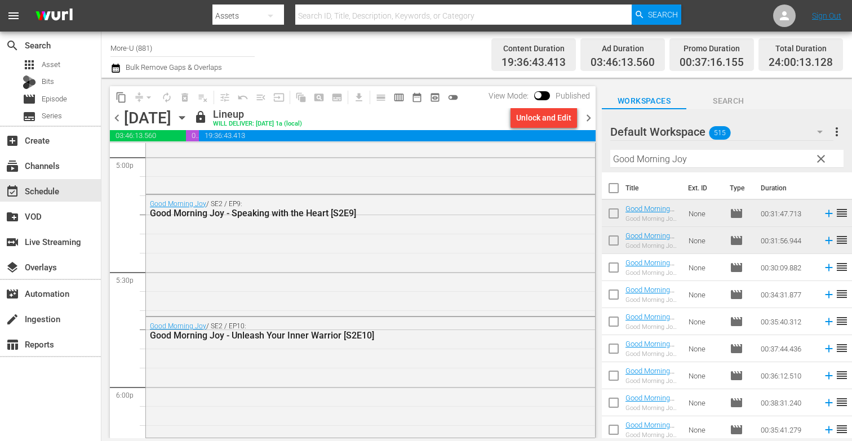
click at [591, 116] on span "chevron_right" at bounding box center [589, 118] width 14 height 14
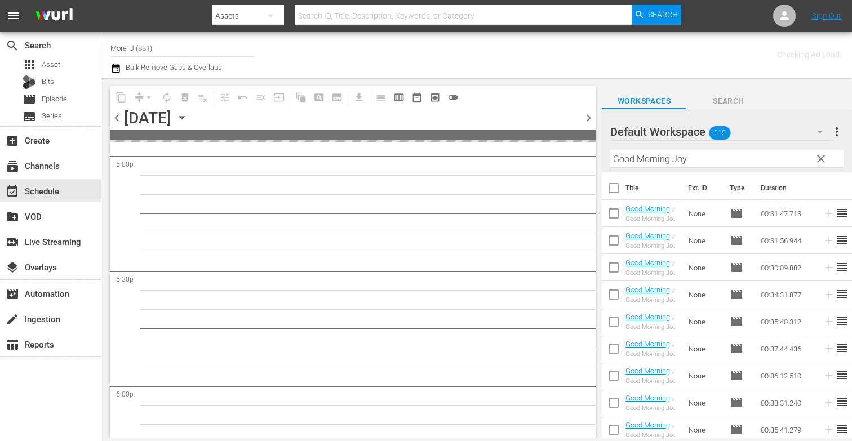
scroll to position [4145, 0]
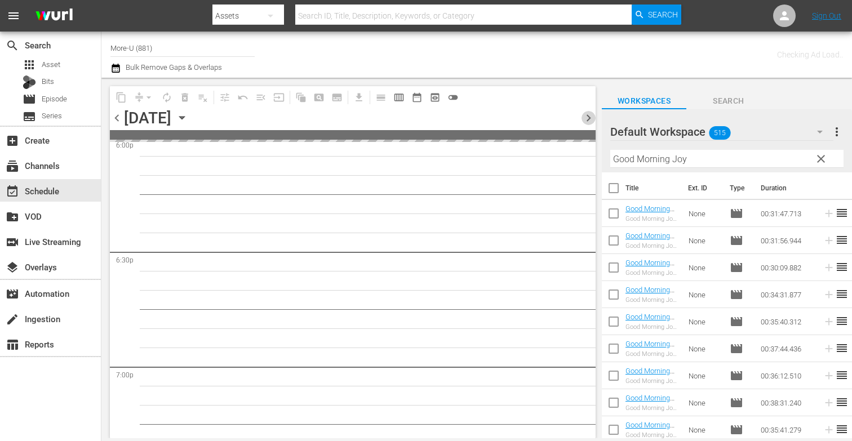
click at [591, 116] on span "chevron_right" at bounding box center [589, 118] width 14 height 14
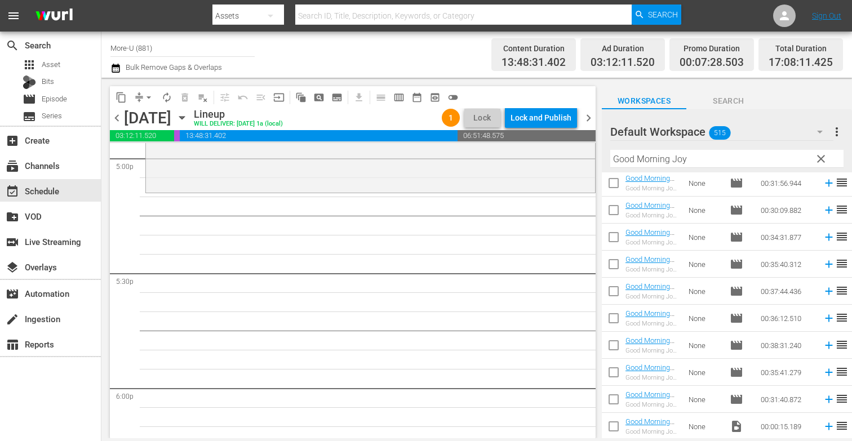
scroll to position [3901, 0]
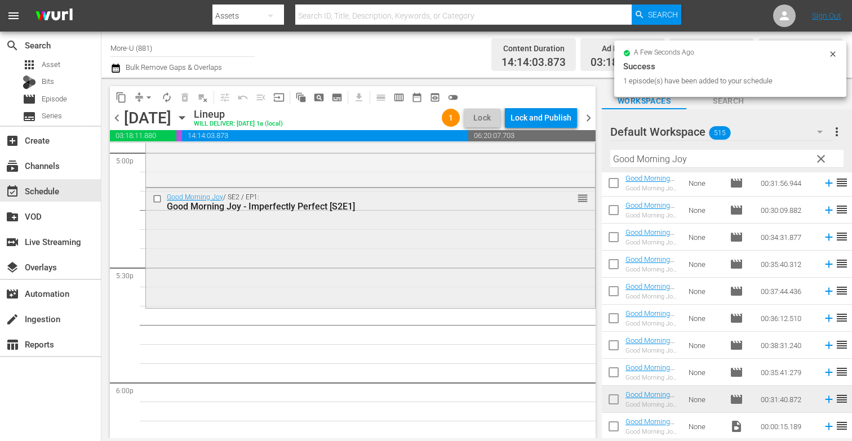
drag, startPoint x: 417, startPoint y: 317, endPoint x: 447, endPoint y: 306, distance: 31.9
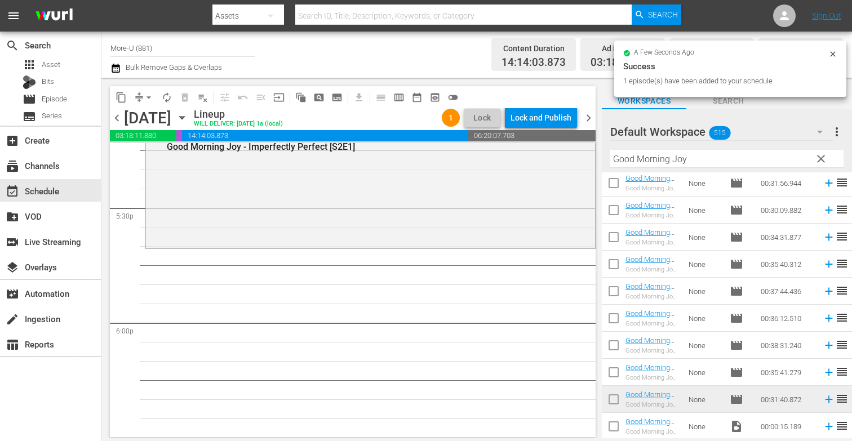
scroll to position [3970, 0]
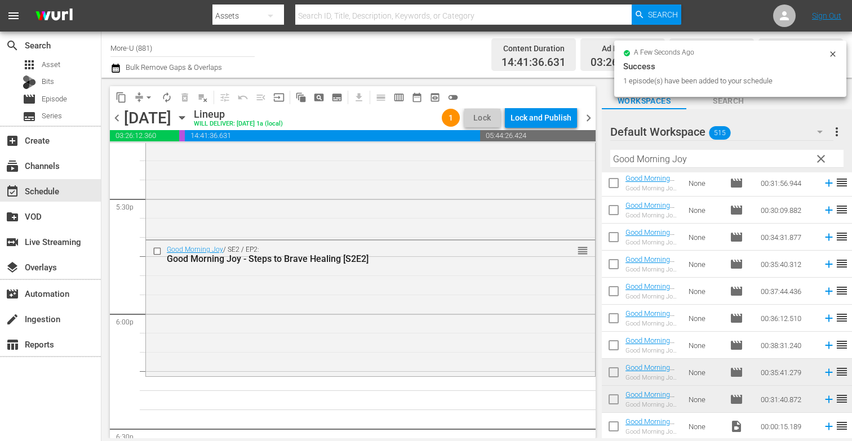
click at [817, 161] on span "clear" at bounding box center [822, 159] width 14 height 14
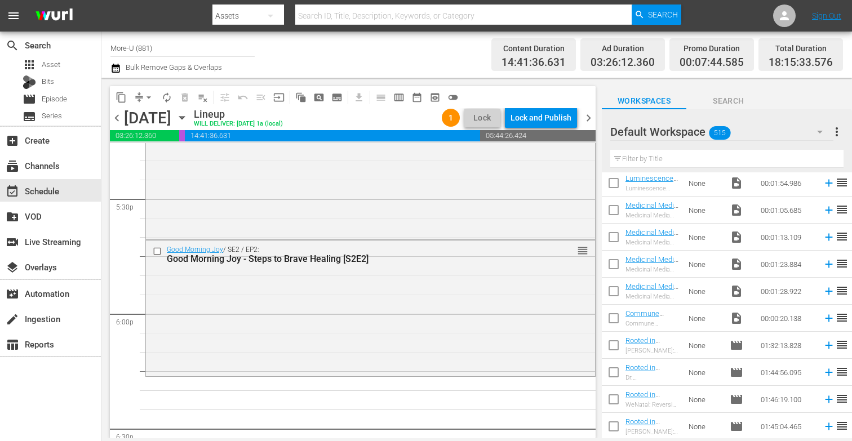
click at [708, 165] on input "text" at bounding box center [727, 159] width 233 height 18
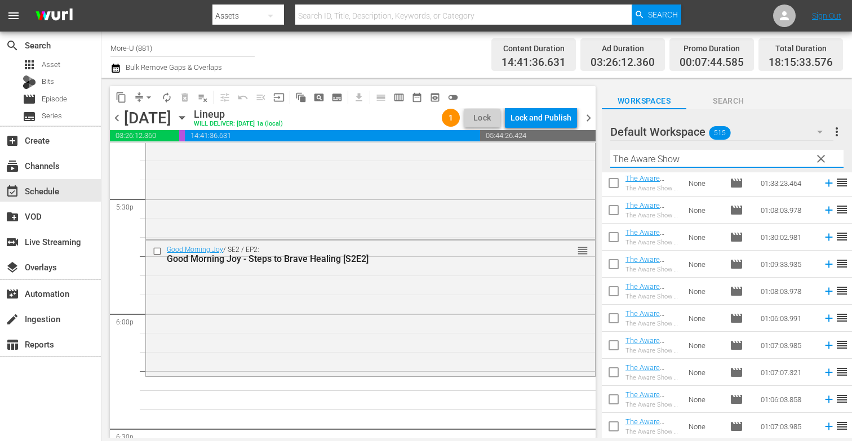
type input "The Aware Show"
click at [120, 115] on span "chevron_left" at bounding box center [117, 118] width 14 height 14
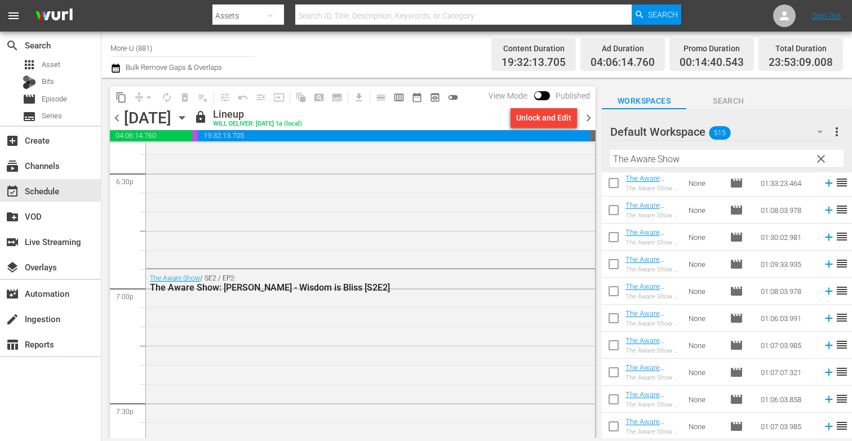
scroll to position [4241, 0]
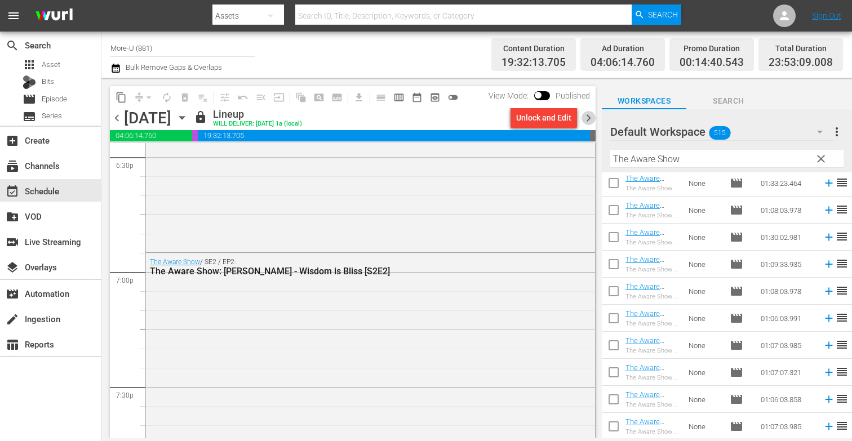
click at [586, 114] on span "chevron_right" at bounding box center [589, 118] width 14 height 14
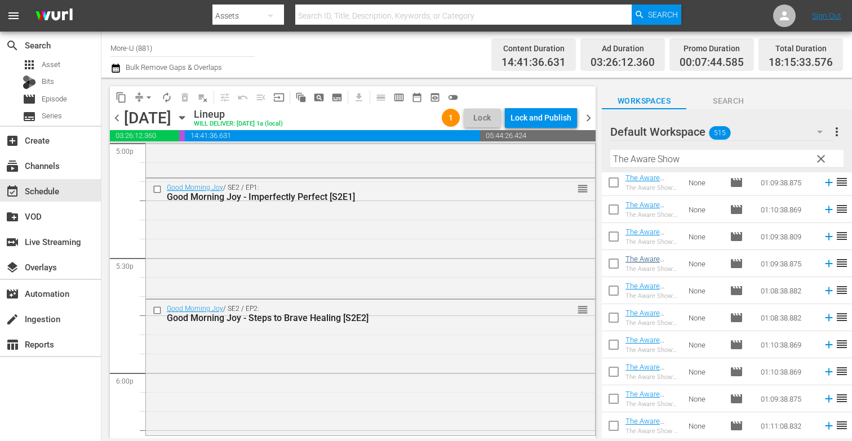
scroll to position [1564, 0]
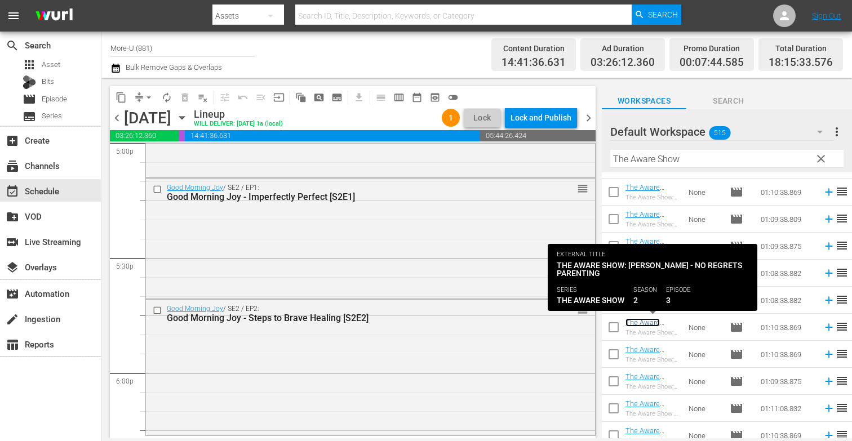
click at [651, 321] on link "The Aware Show: [PERSON_NAME] - No Regrets Parenting [S2E3]" at bounding box center [652, 340] width 52 height 42
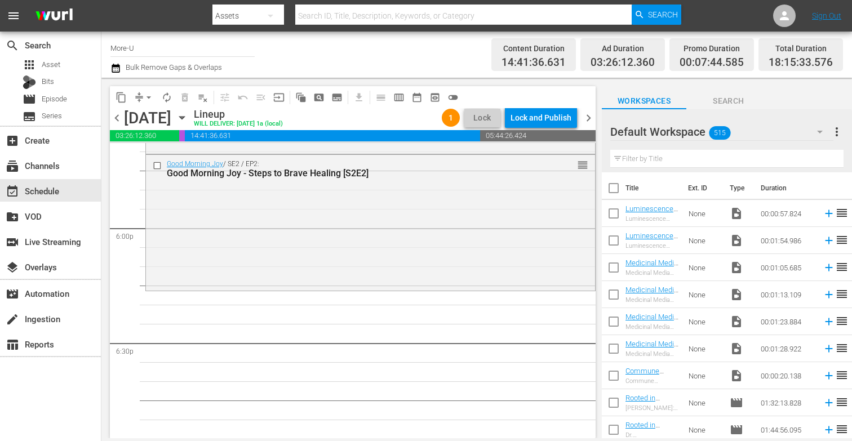
scroll to position [4069, 0]
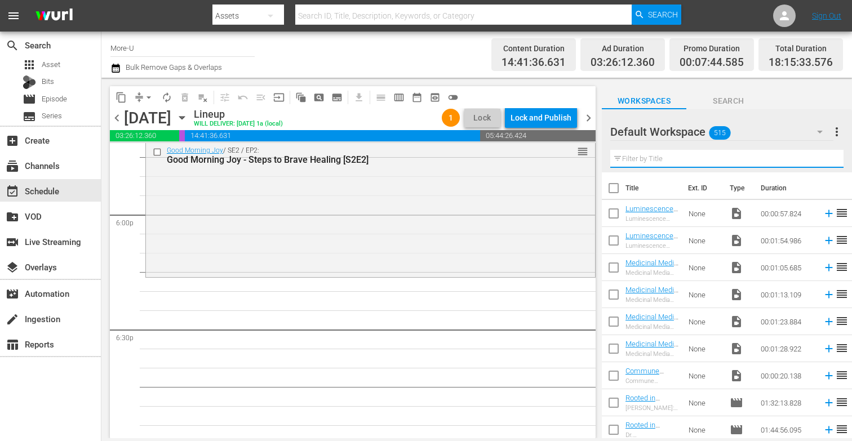
click at [713, 158] on input "text" at bounding box center [727, 159] width 233 height 18
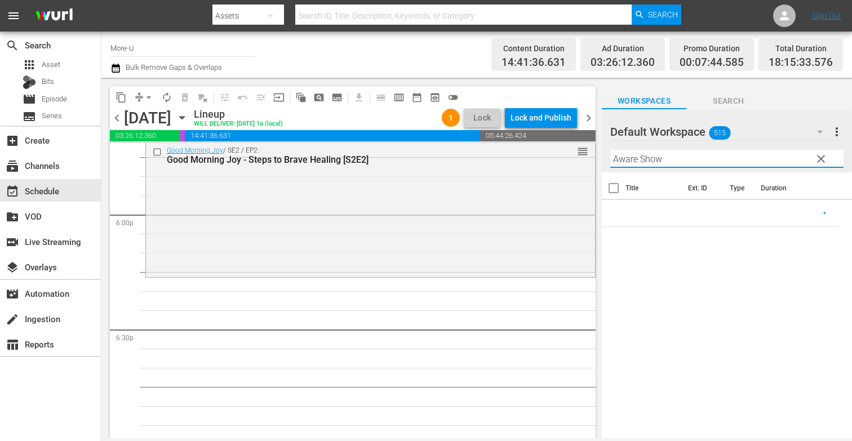
type input "Aware Show"
click at [118, 117] on span "chevron_left" at bounding box center [117, 118] width 14 height 14
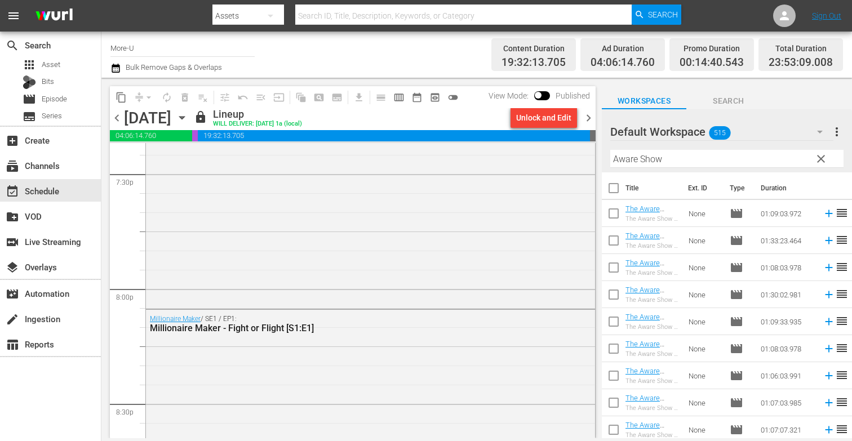
scroll to position [4452, 0]
click at [588, 118] on span "chevron_right" at bounding box center [589, 118] width 14 height 14
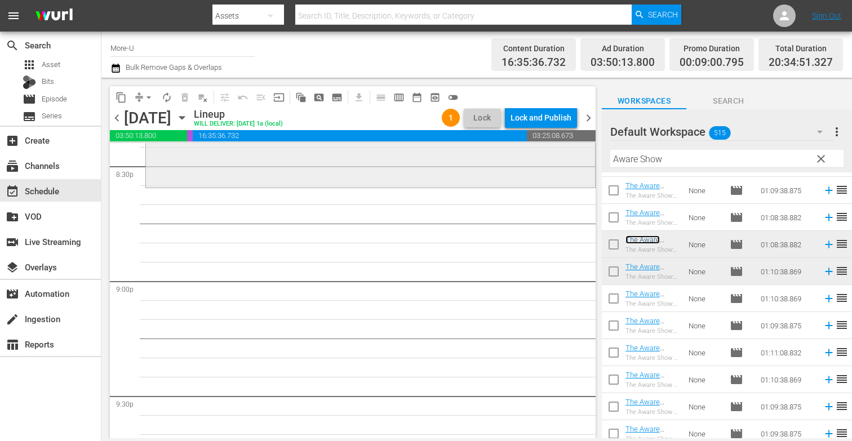
scroll to position [4694, 0]
click at [824, 158] on span "clear" at bounding box center [822, 159] width 14 height 14
